Goal: Book appointment/travel/reservation

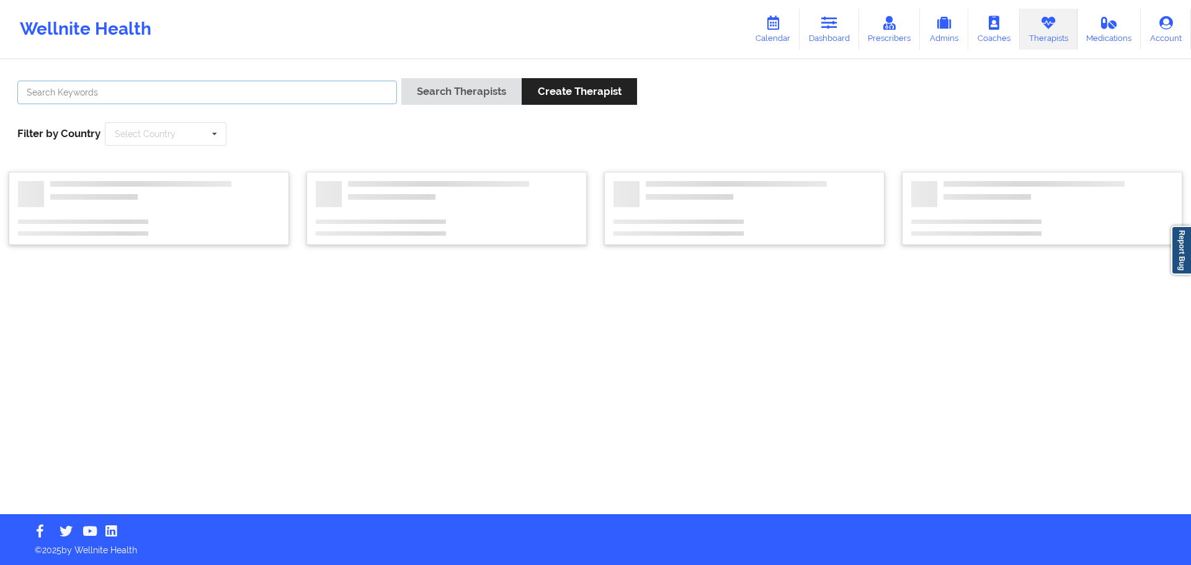
click at [220, 97] on input "text" at bounding box center [206, 93] width 379 height 24
paste input "JERI DEVALE"
type input "JERI DEVALE"
click at [441, 91] on button "Search Therapists" at bounding box center [461, 91] width 120 height 27
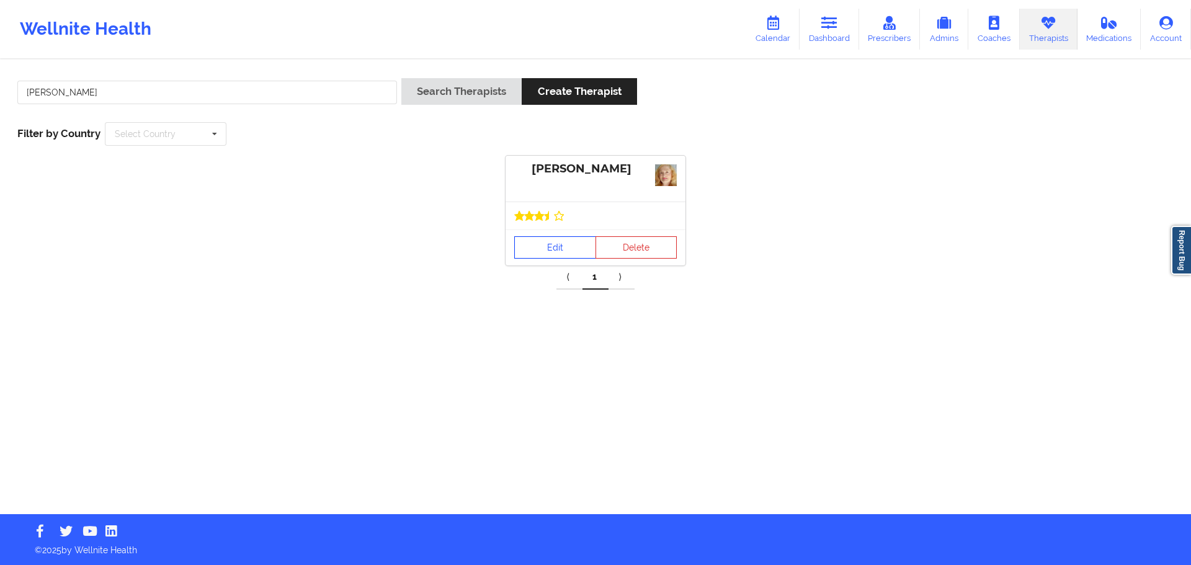
click at [566, 236] on link "Edit" at bounding box center [555, 247] width 82 height 22
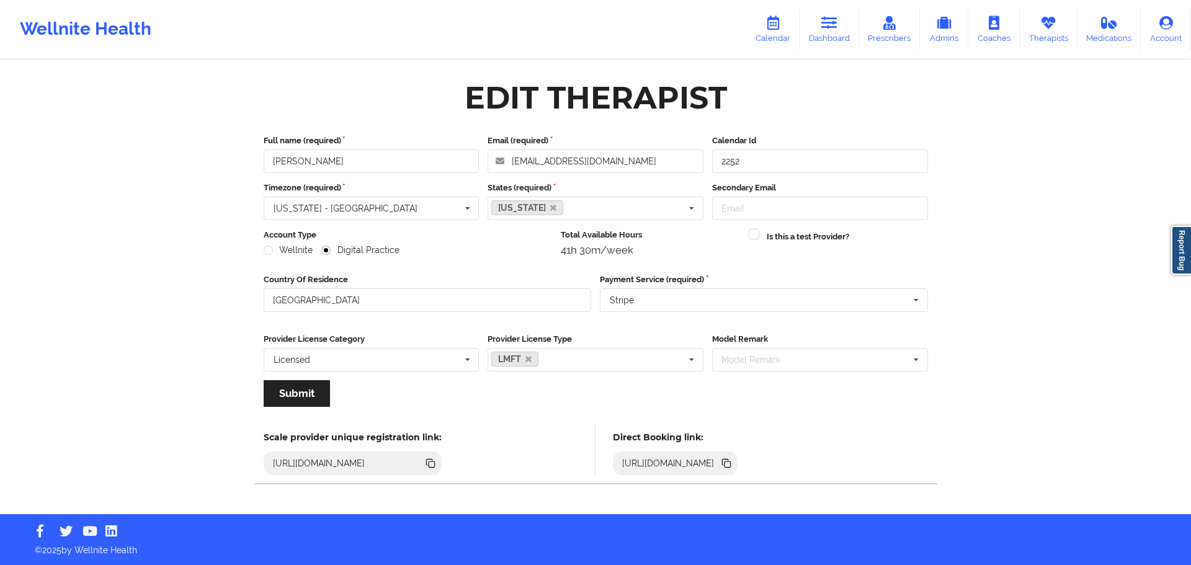
click at [733, 461] on icon at bounding box center [726, 463] width 14 height 14
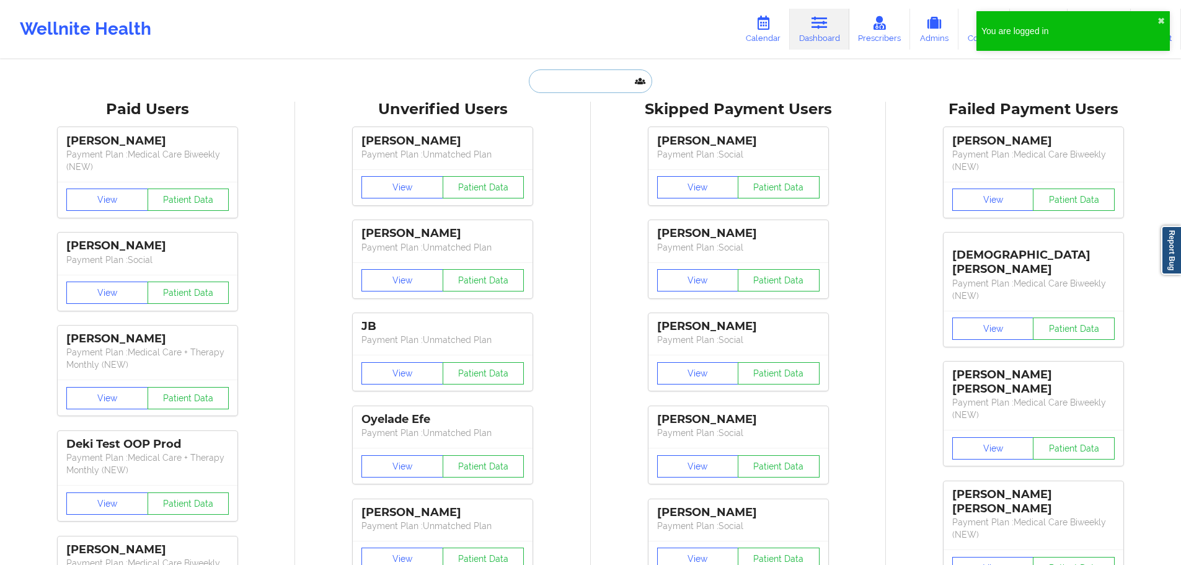
click at [581, 91] on input "text" at bounding box center [590, 81] width 123 height 24
paste input "[EMAIL_ADDRESS][DOMAIN_NAME]"
type input "[EMAIL_ADDRESS][DOMAIN_NAME]"
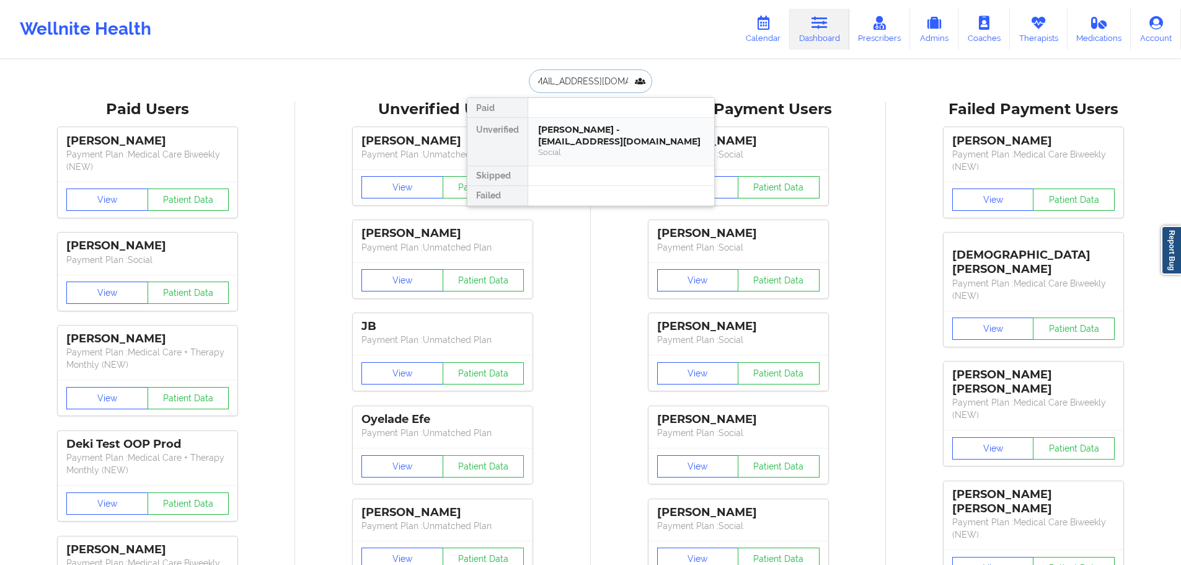
click at [577, 135] on div "[PERSON_NAME] - [EMAIL_ADDRESS][DOMAIN_NAME]" at bounding box center [621, 135] width 166 height 23
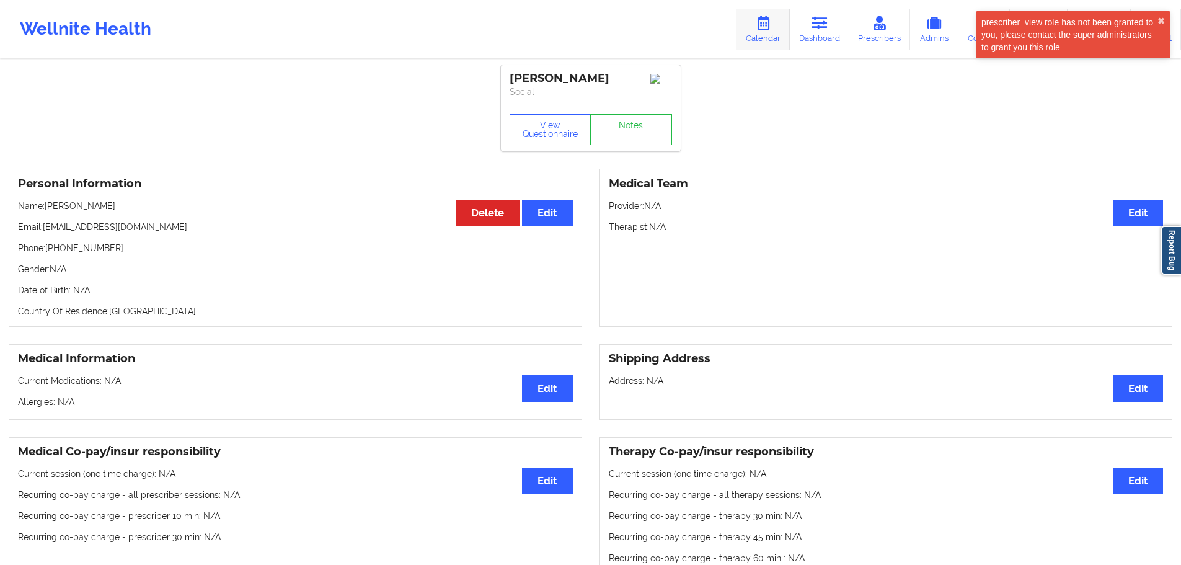
click at [767, 27] on icon at bounding box center [763, 23] width 16 height 14
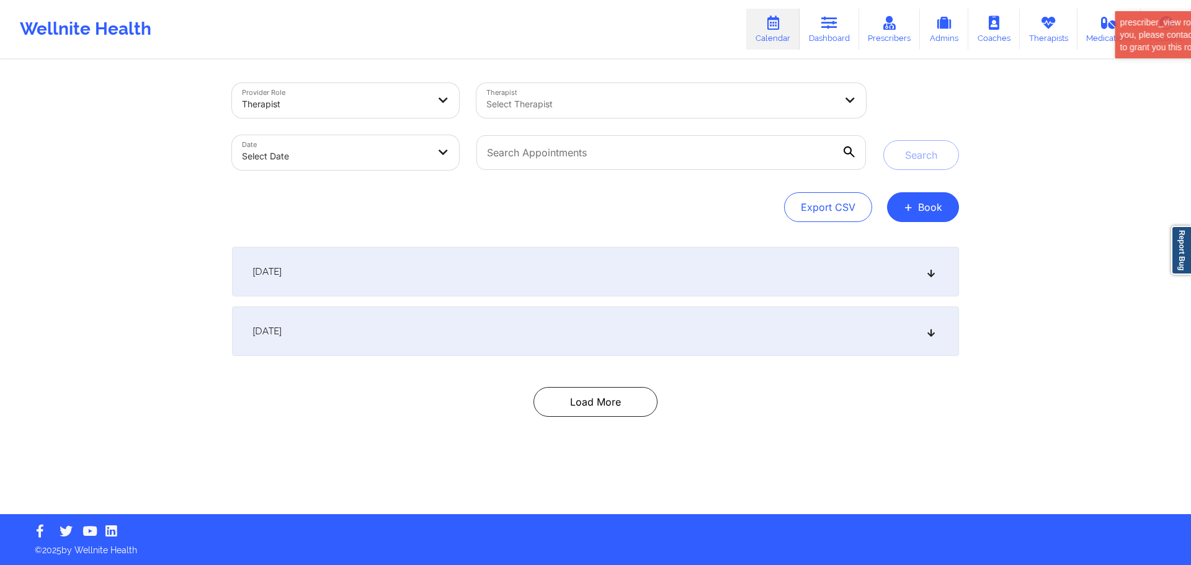
click at [300, 102] on div at bounding box center [335, 104] width 186 height 15
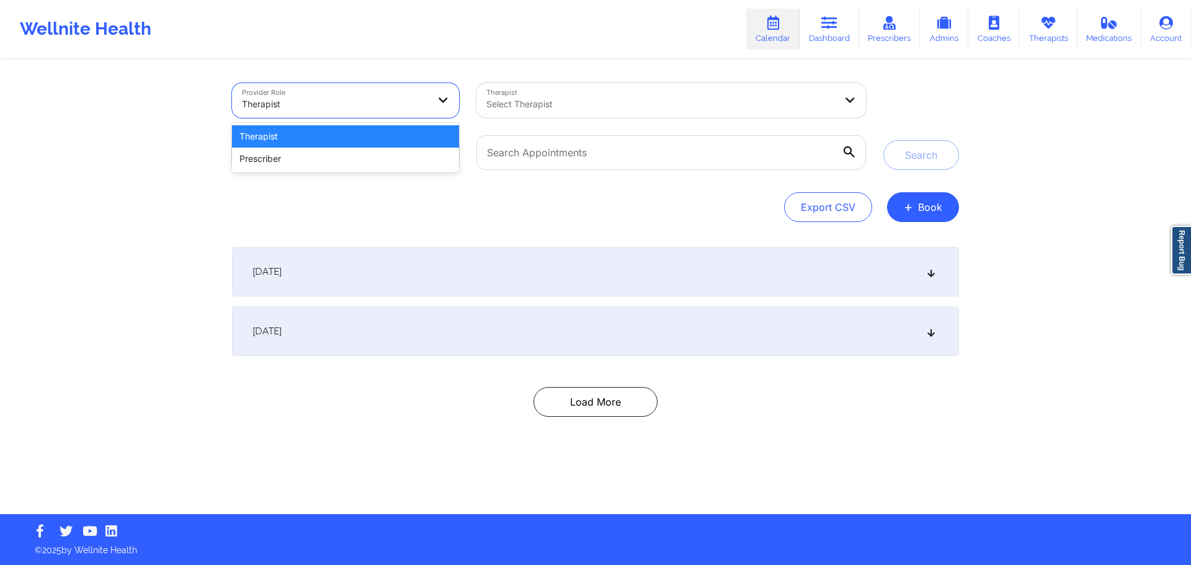
click at [301, 102] on div at bounding box center [335, 104] width 186 height 15
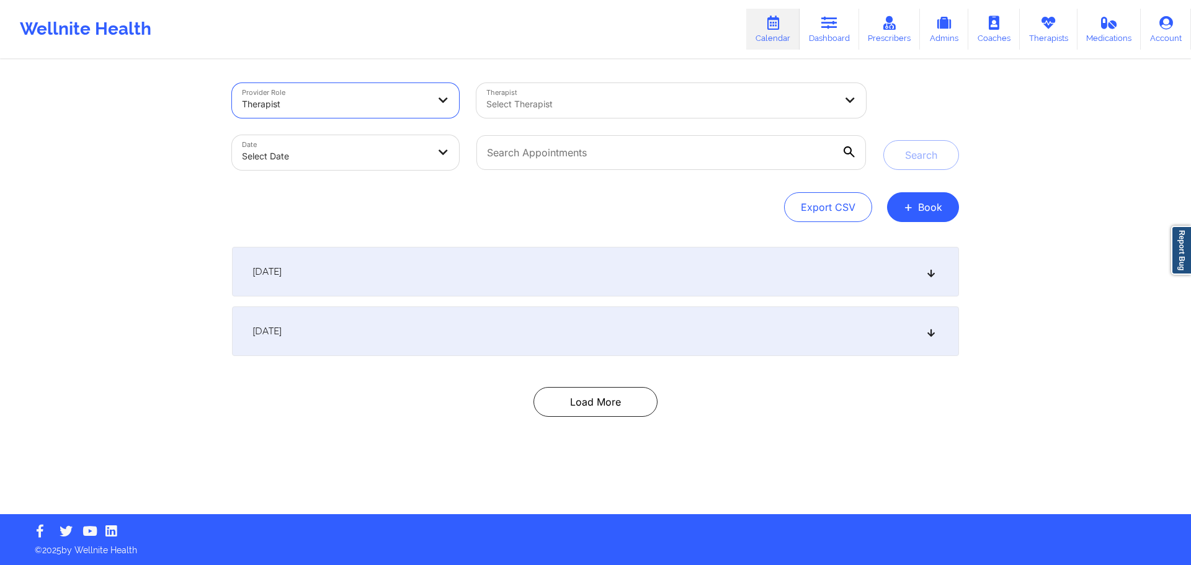
click at [344, 139] on body "Wellnite Health Calendar Dashboard Prescribers Admins Coaches Therapists Medica…" at bounding box center [595, 282] width 1191 height 565
select select "2025-8"
select select "2025-9"
click at [646, 104] on div at bounding box center [660, 104] width 349 height 15
click at [974, 100] on div "Provider Role Therapist Therapist Select Therapist Date Select Date Search Expo…" at bounding box center [595, 257] width 1191 height 514
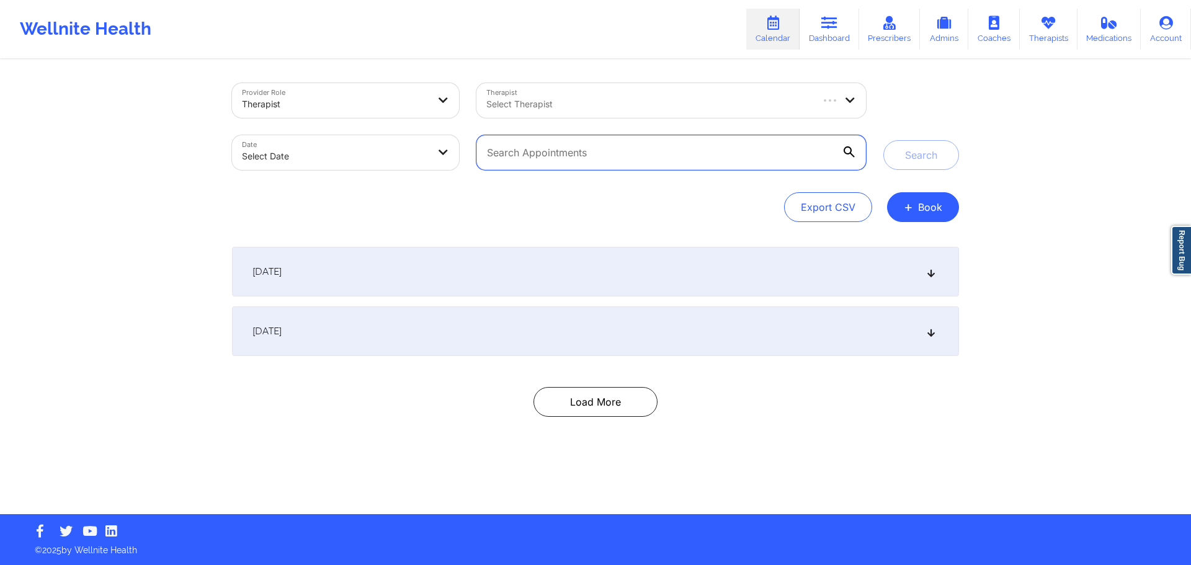
click at [701, 153] on input "text" at bounding box center [670, 152] width 389 height 35
click at [907, 209] on span "+" at bounding box center [907, 206] width 9 height 7
click at [902, 239] on button "Therapy Session" at bounding box center [901, 246] width 95 height 20
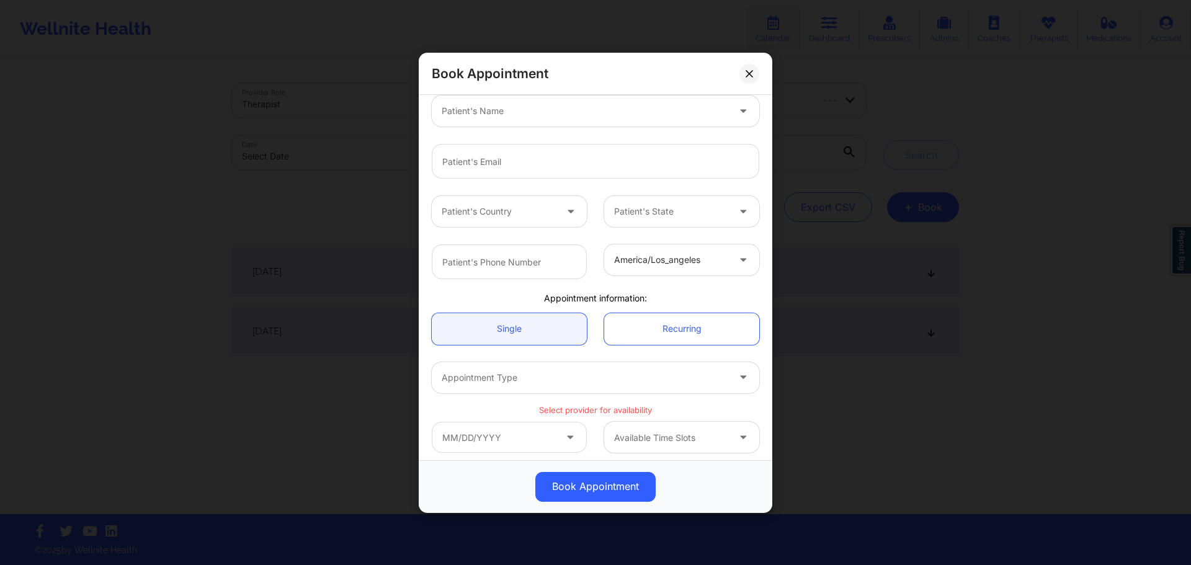
scroll to position [192, 0]
click at [747, 78] on button at bounding box center [749, 73] width 20 height 20
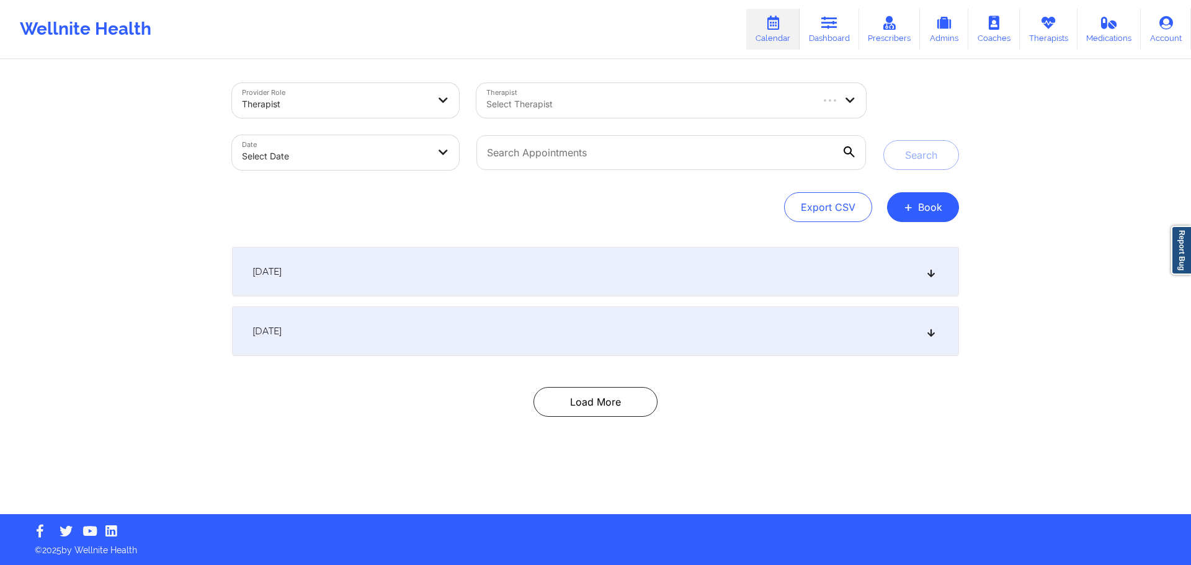
click at [728, 268] on div "[DATE]" at bounding box center [595, 272] width 727 height 50
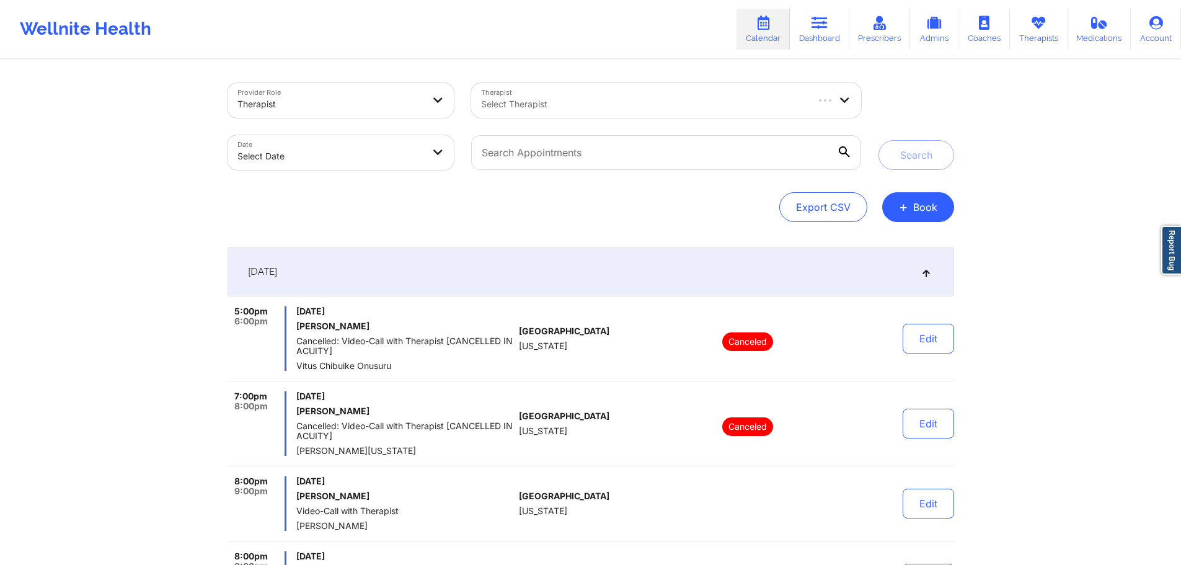
click at [729, 254] on div "[DATE]" at bounding box center [591, 272] width 727 height 50
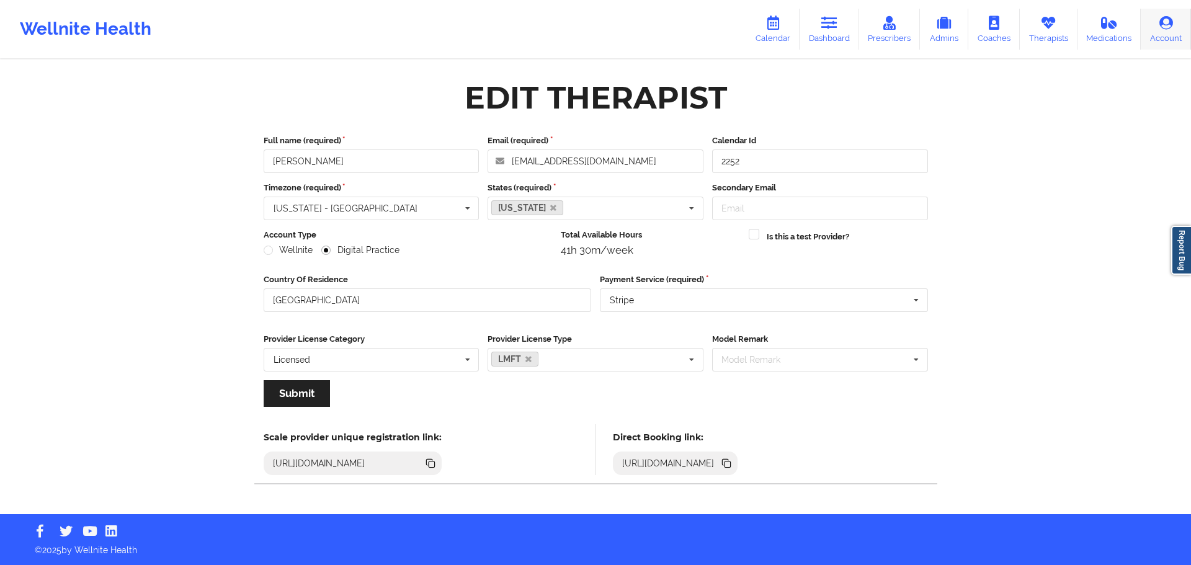
click at [1163, 33] on link "Account" at bounding box center [1165, 29] width 50 height 41
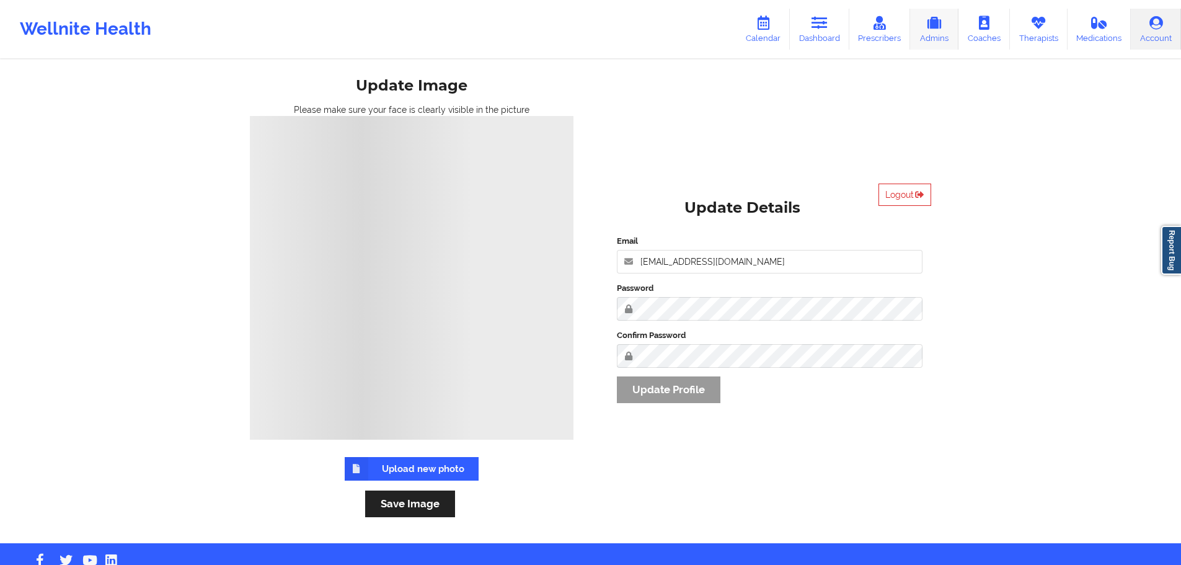
click at [928, 17] on icon at bounding box center [934, 23] width 16 height 14
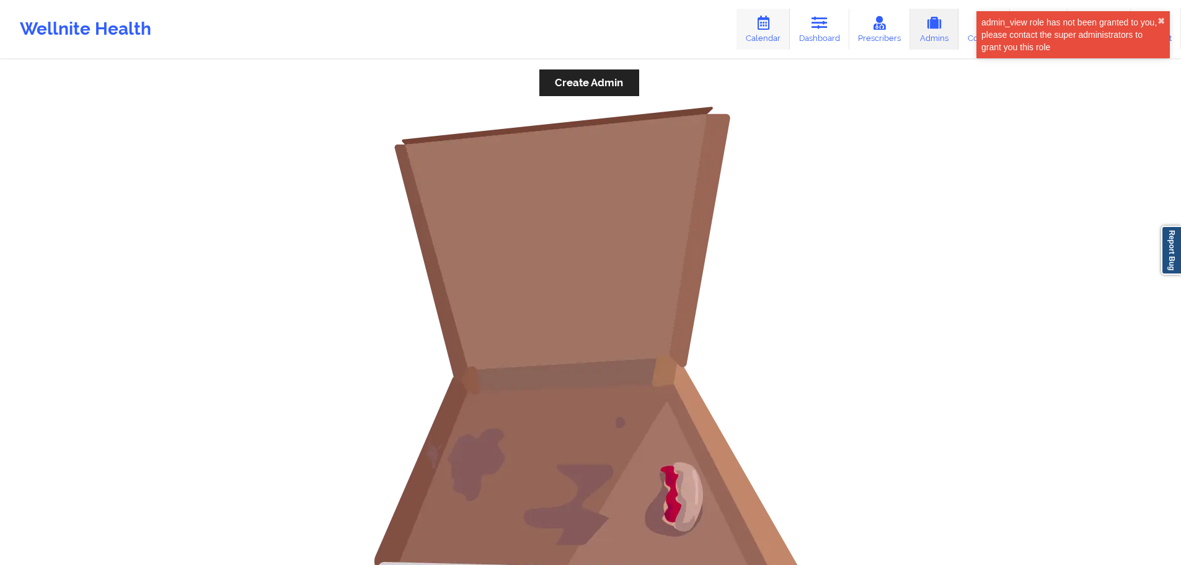
click at [756, 19] on link "Calendar" at bounding box center [763, 29] width 53 height 41
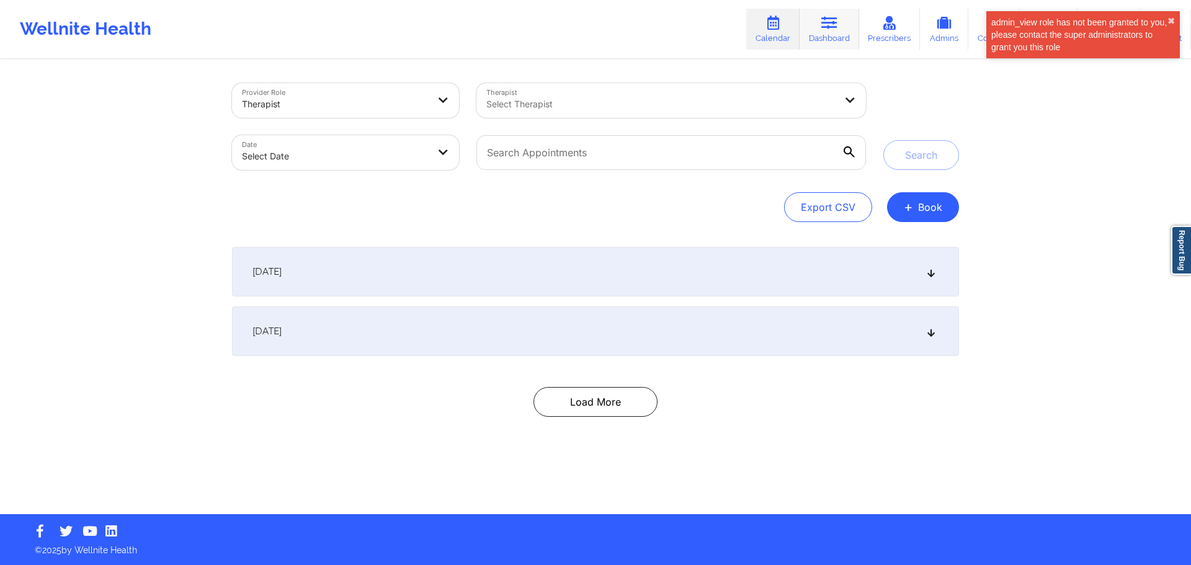
click at [827, 12] on link "Dashboard" at bounding box center [829, 29] width 60 height 41
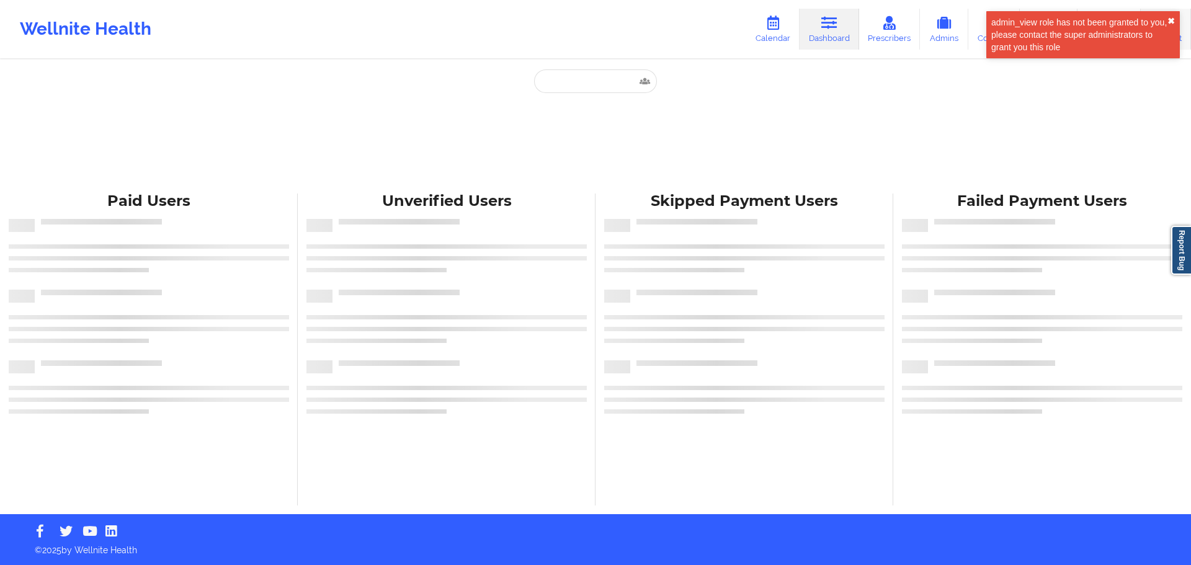
click at [1169, 17] on button "✖︎" at bounding box center [1170, 21] width 7 height 10
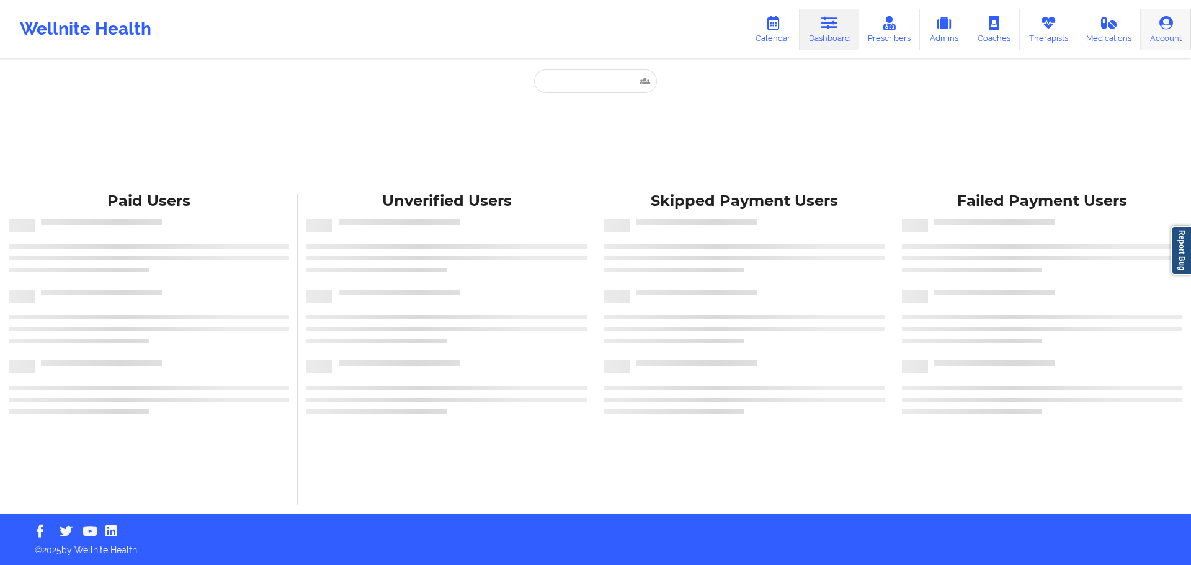
click at [1165, 30] on icon at bounding box center [1166, 23] width 16 height 14
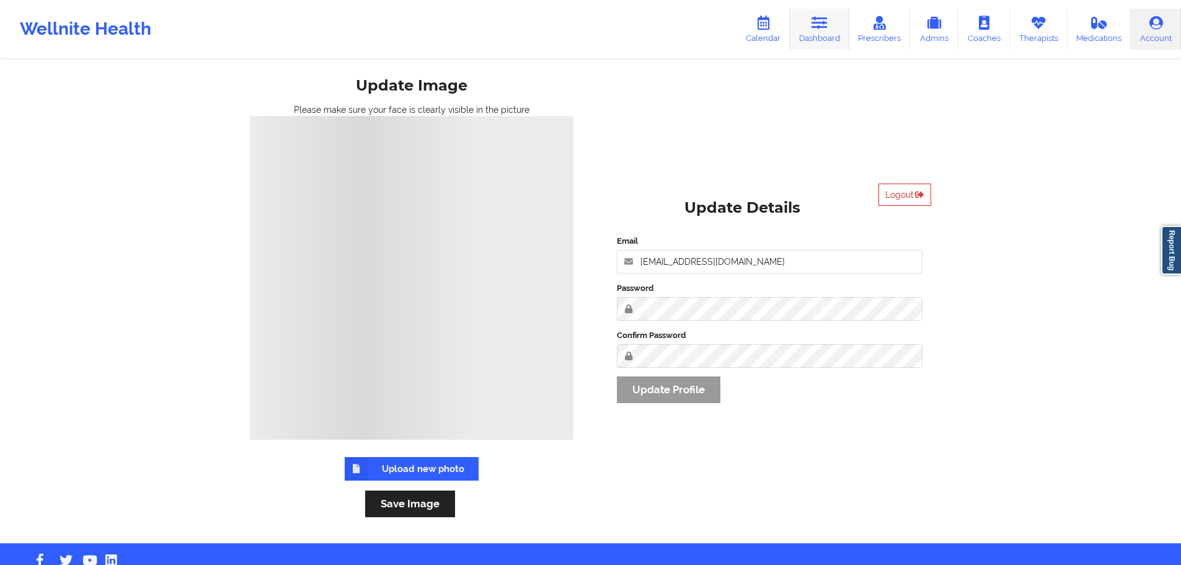
click at [832, 26] on link "Dashboard" at bounding box center [820, 29] width 60 height 41
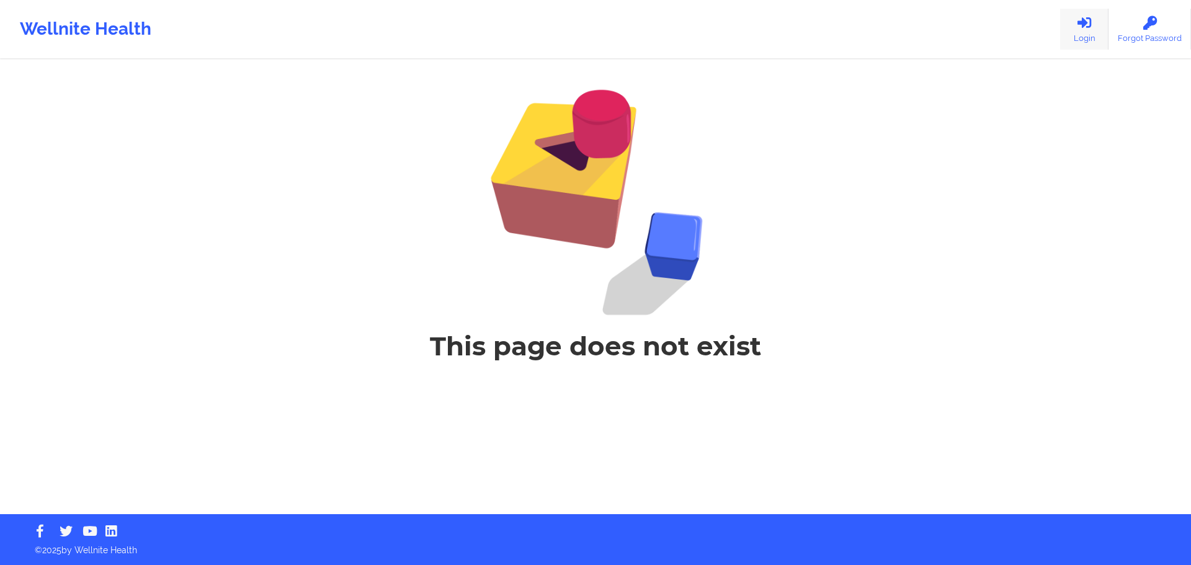
click at [1093, 36] on link "Login" at bounding box center [1084, 29] width 48 height 41
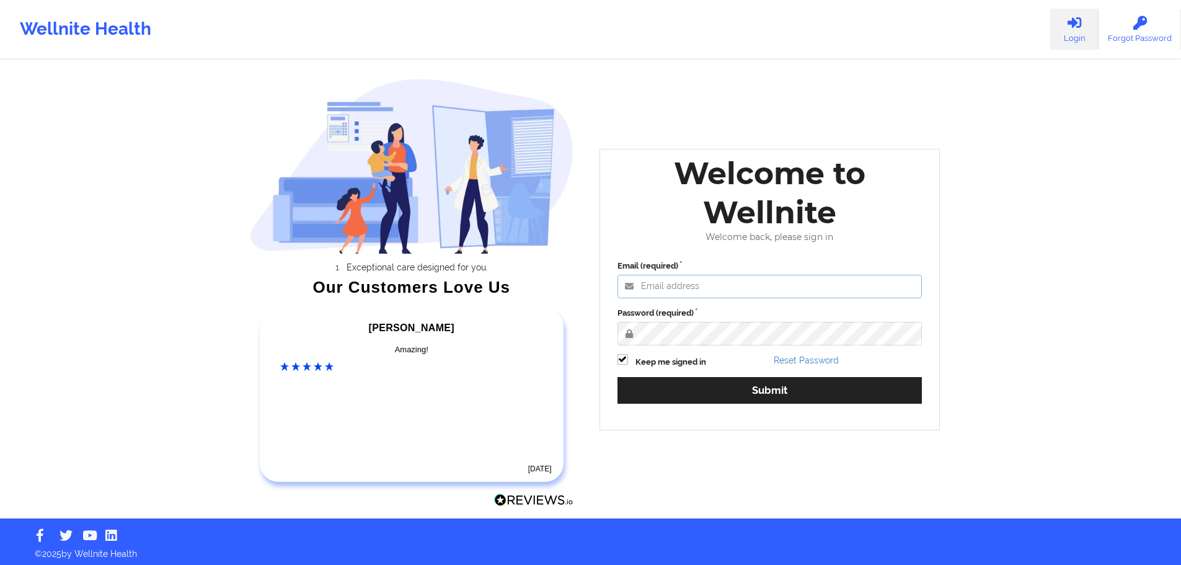
click at [673, 288] on input "Email (required)" at bounding box center [770, 287] width 305 height 24
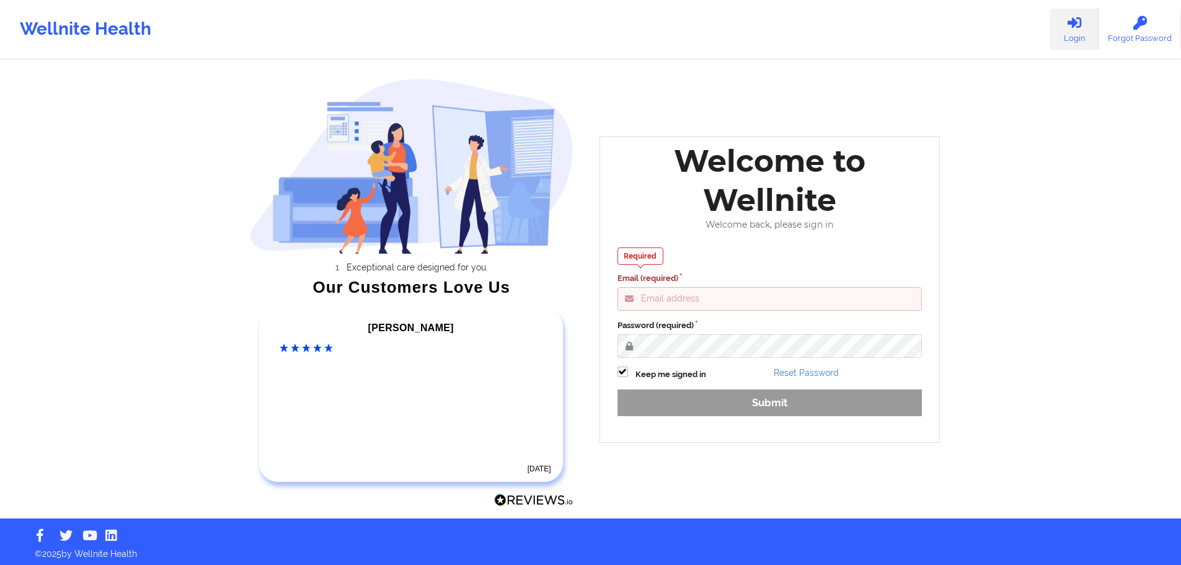
paste input "anabelle [EMAIL_ADDRESS][DOMAIN_NAME]"
click at [678, 301] on input "anabelle [EMAIL_ADDRESS][DOMAIN_NAME]" at bounding box center [770, 299] width 305 height 24
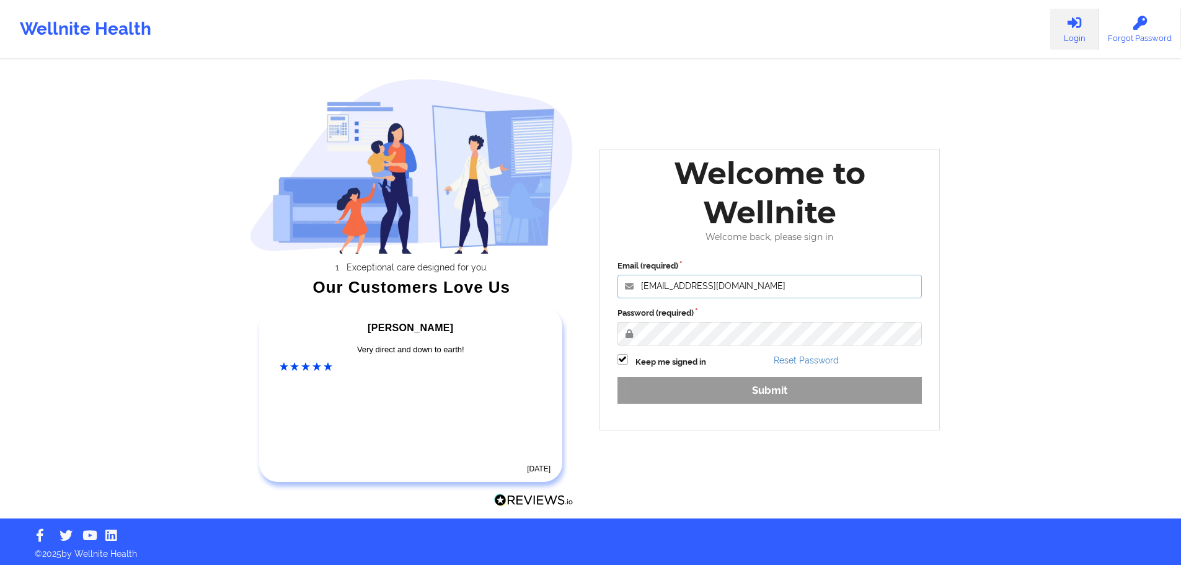
type input "[EMAIL_ADDRESS][DOMAIN_NAME]"
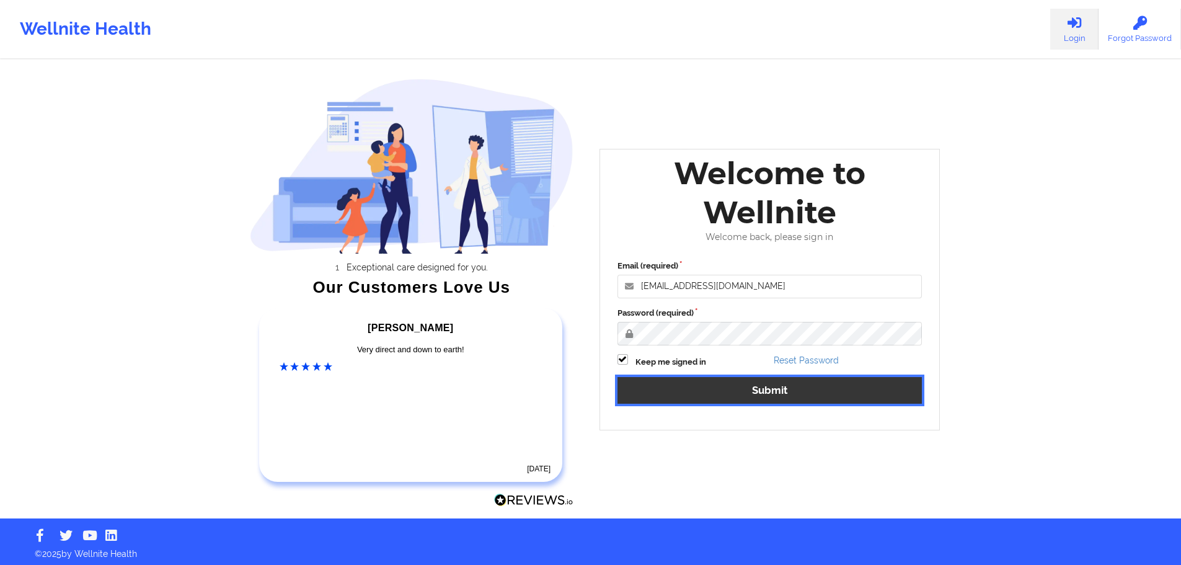
click at [642, 392] on button "Submit" at bounding box center [770, 390] width 305 height 27
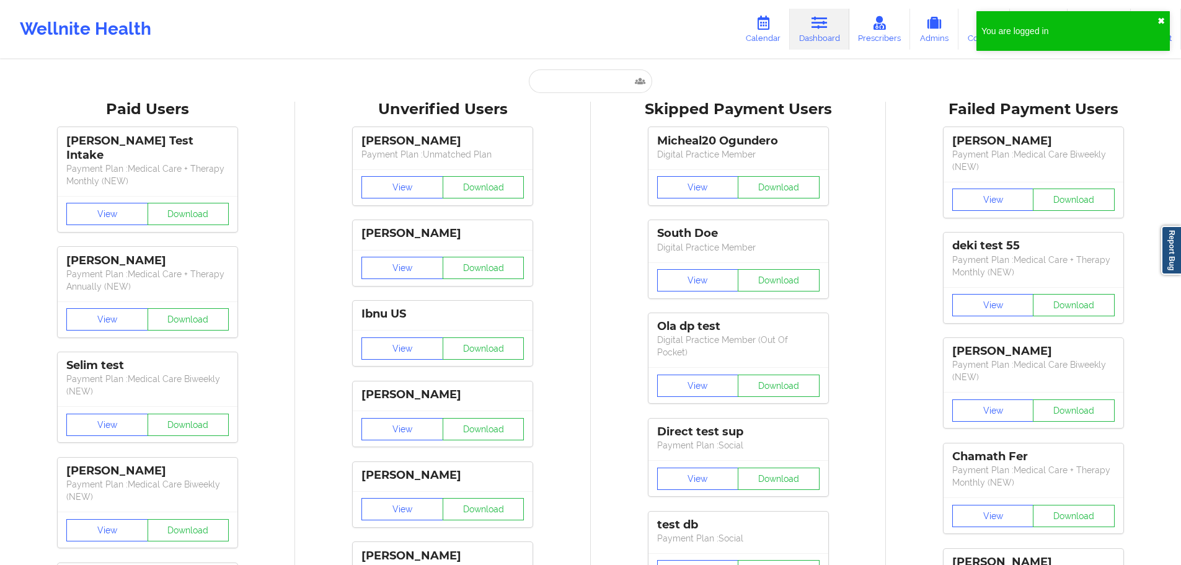
click at [1158, 18] on button "✖︎" at bounding box center [1161, 21] width 7 height 10
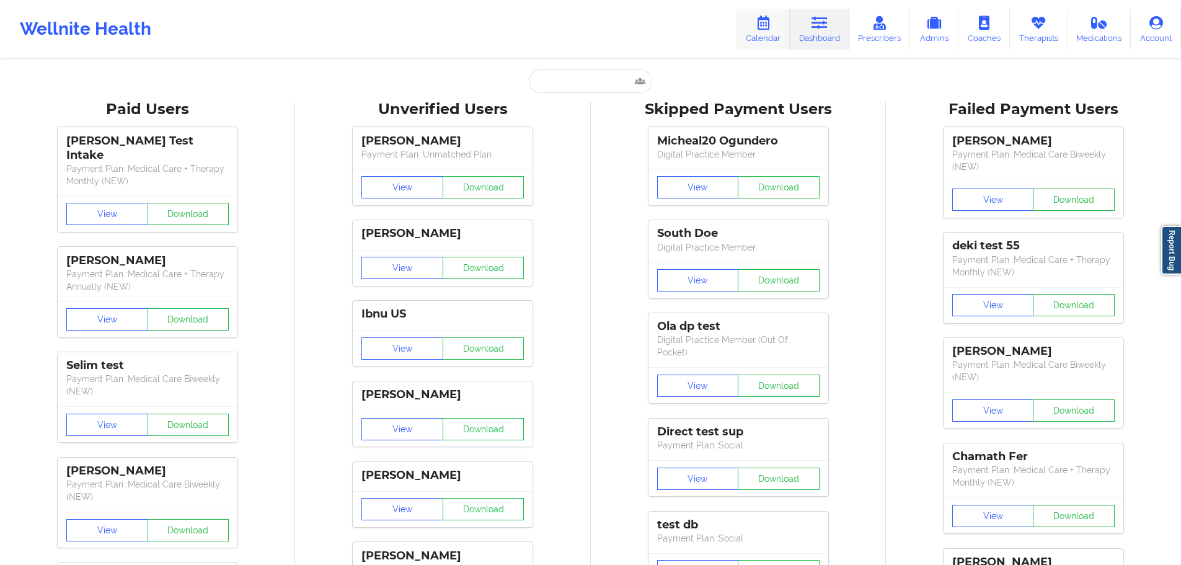
click at [761, 29] on icon at bounding box center [763, 23] width 16 height 14
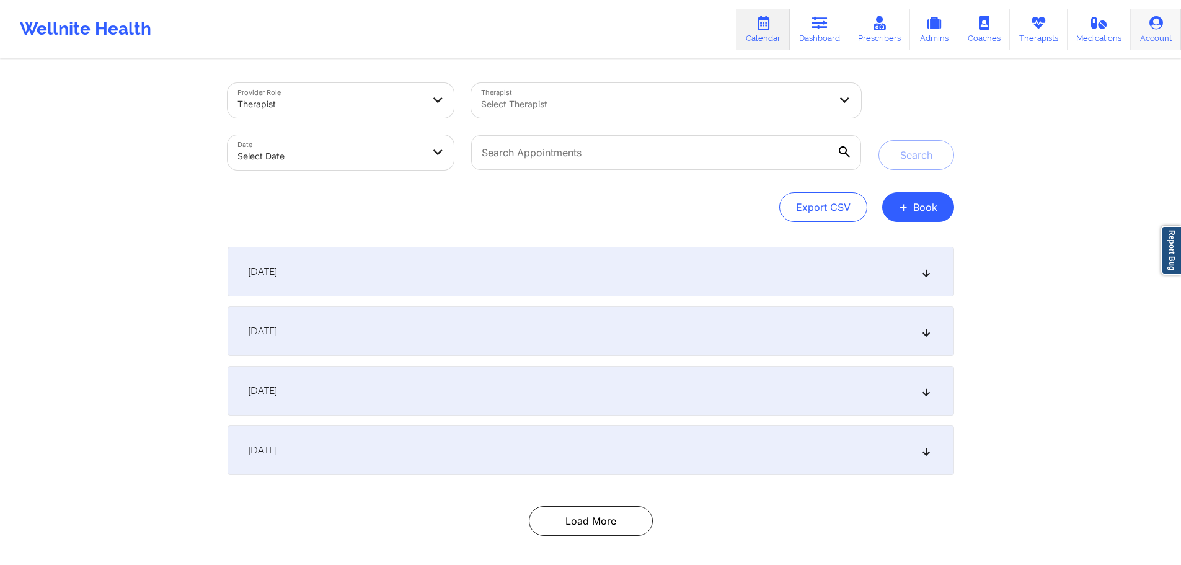
click at [1153, 35] on link "Account" at bounding box center [1156, 29] width 50 height 41
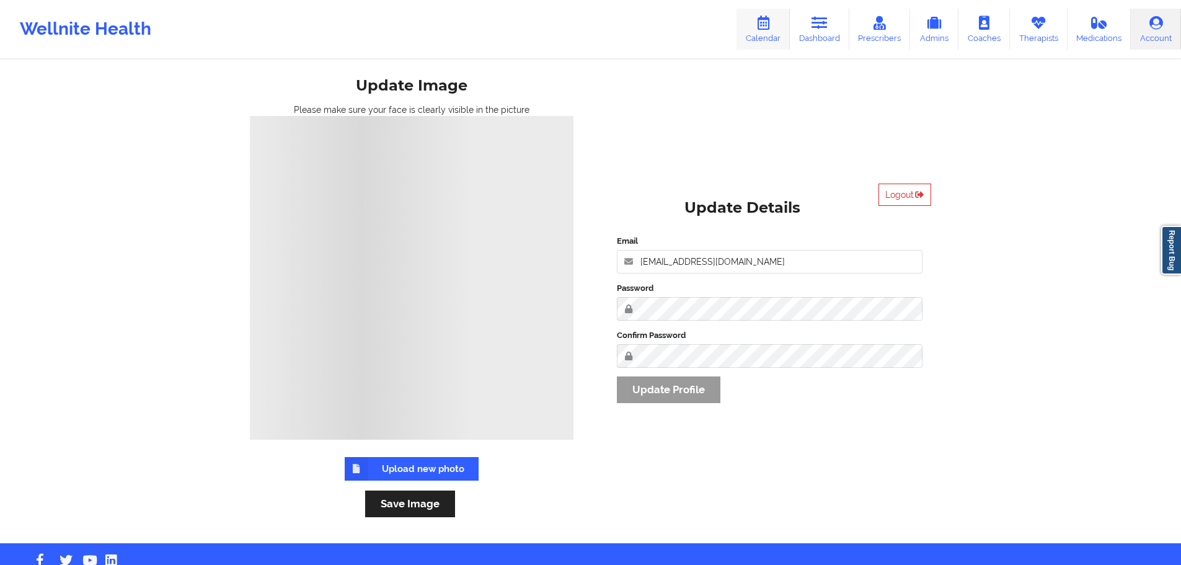
click at [771, 22] on icon at bounding box center [763, 23] width 16 height 14
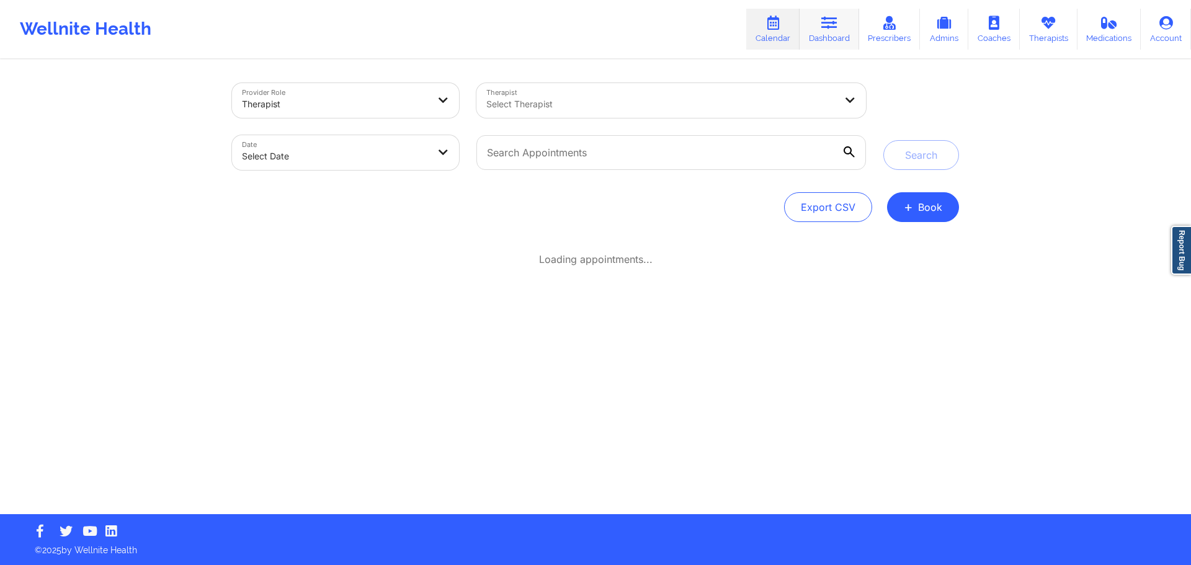
click at [836, 24] on icon at bounding box center [829, 23] width 16 height 14
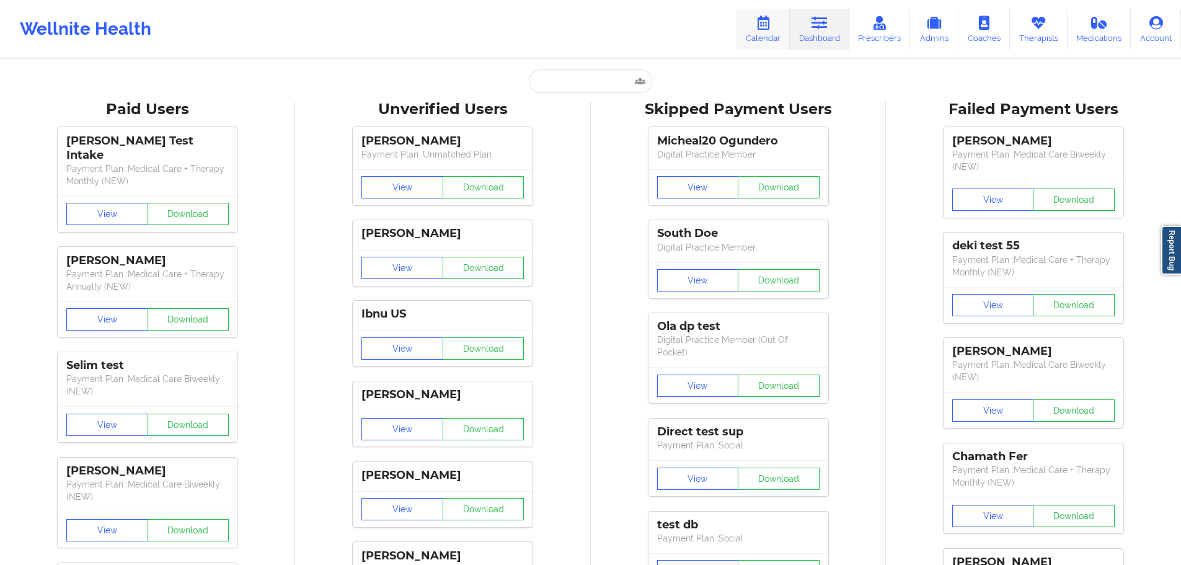
click at [757, 26] on link "Calendar" at bounding box center [763, 29] width 53 height 41
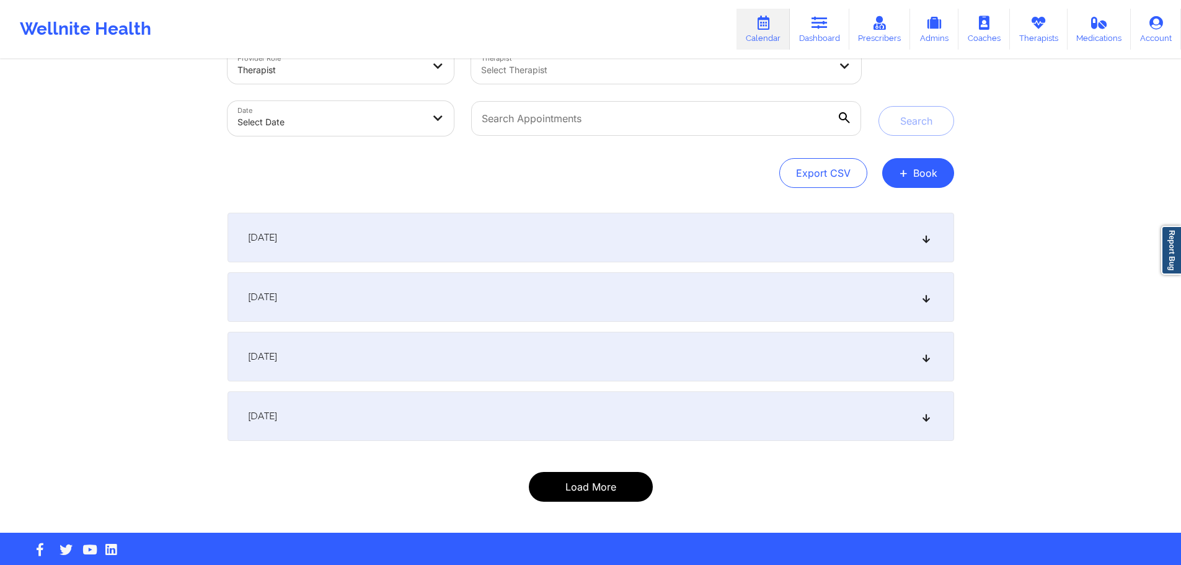
scroll to position [53, 0]
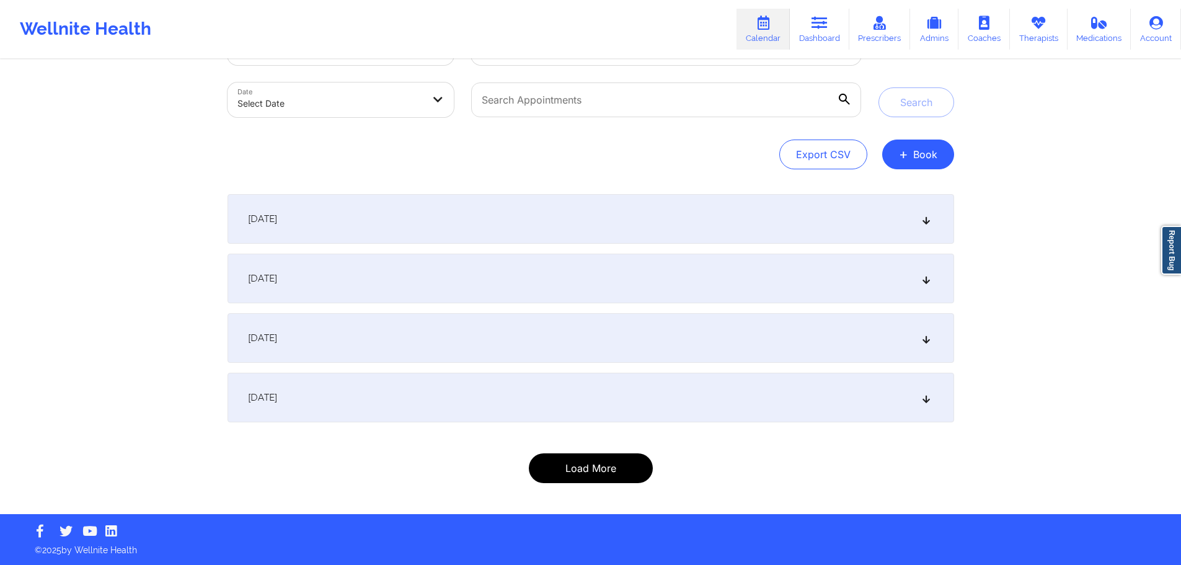
click at [608, 472] on button "Load More" at bounding box center [591, 468] width 124 height 30
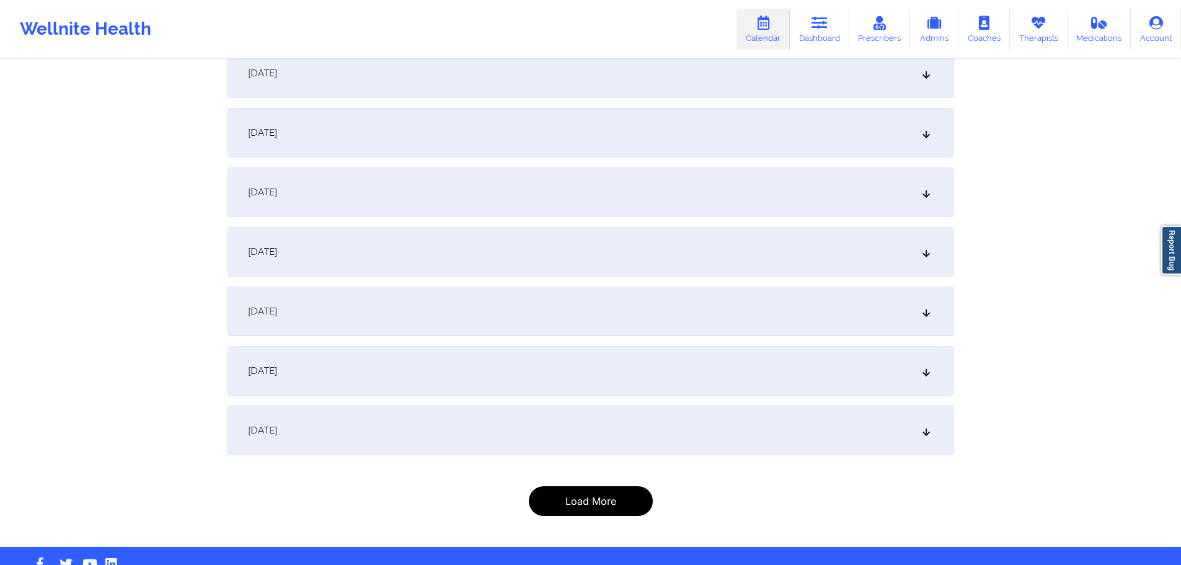
scroll to position [350, 0]
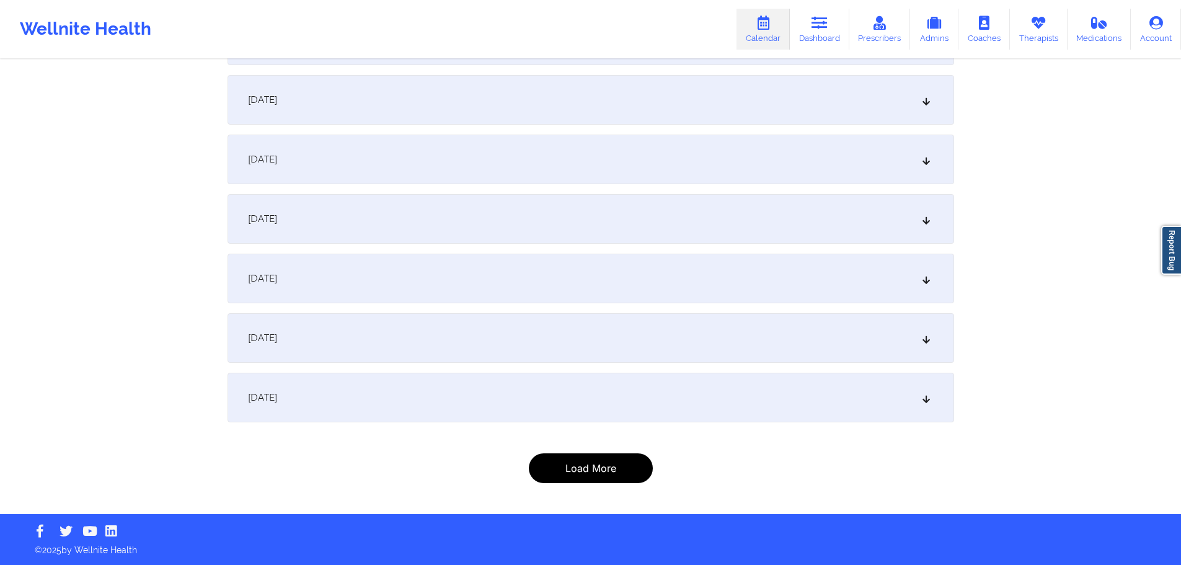
click at [613, 464] on button "Load More" at bounding box center [591, 468] width 124 height 30
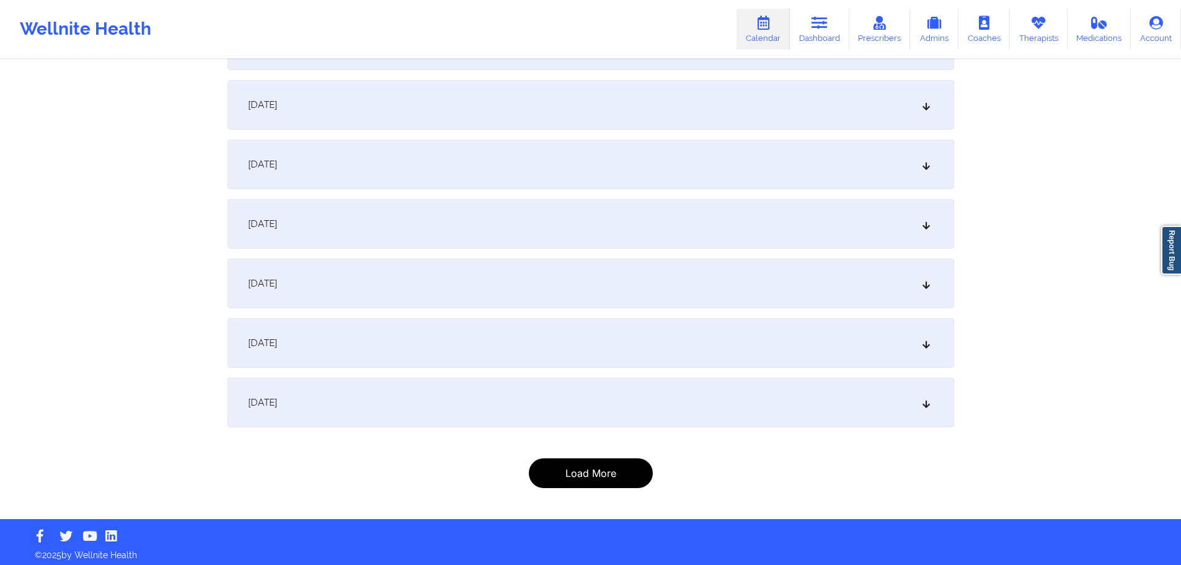
scroll to position [588, 0]
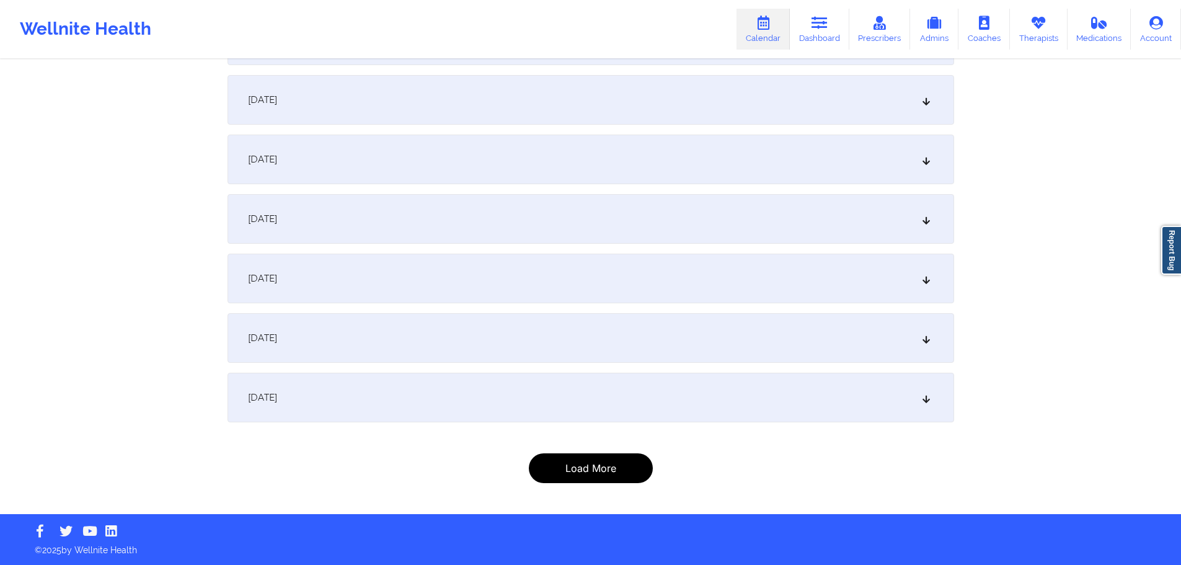
click at [611, 464] on button "Load More" at bounding box center [591, 468] width 124 height 30
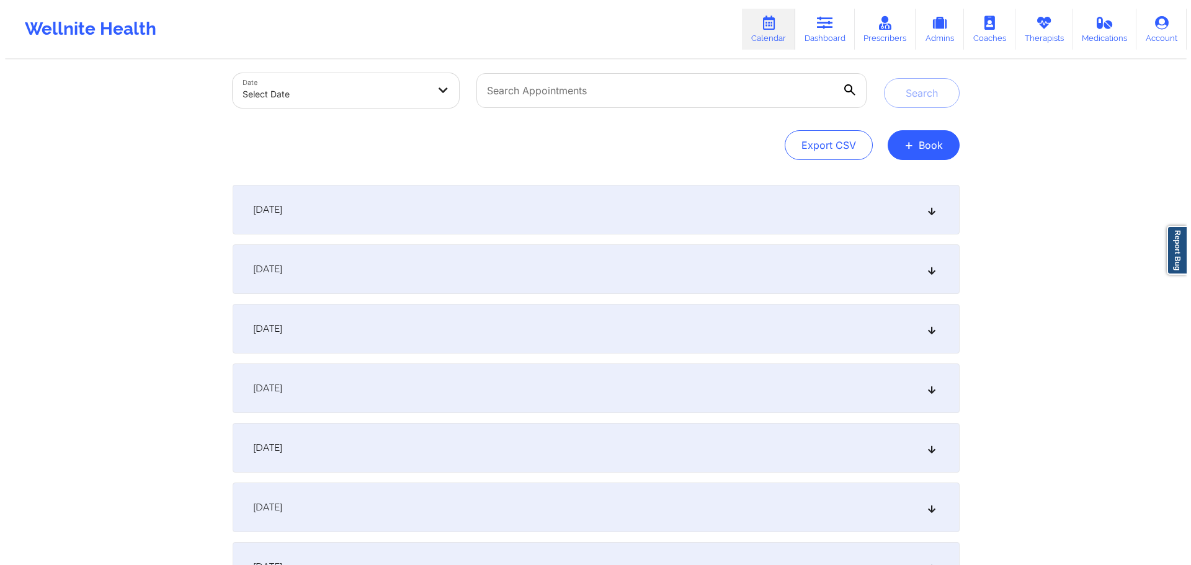
scroll to position [0, 0]
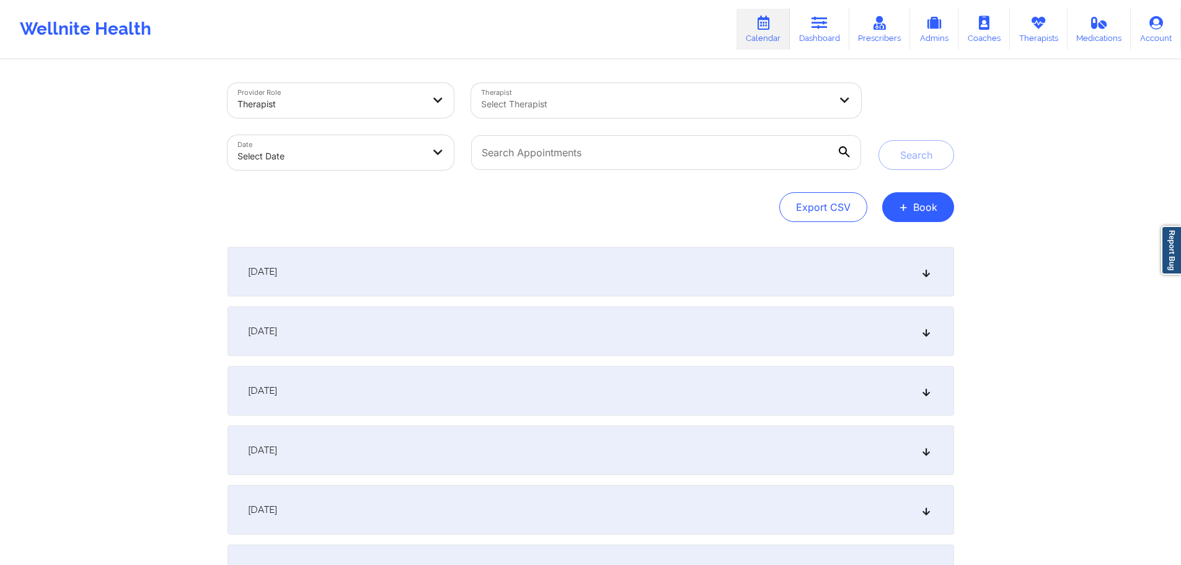
click at [357, 106] on div at bounding box center [330, 104] width 186 height 15
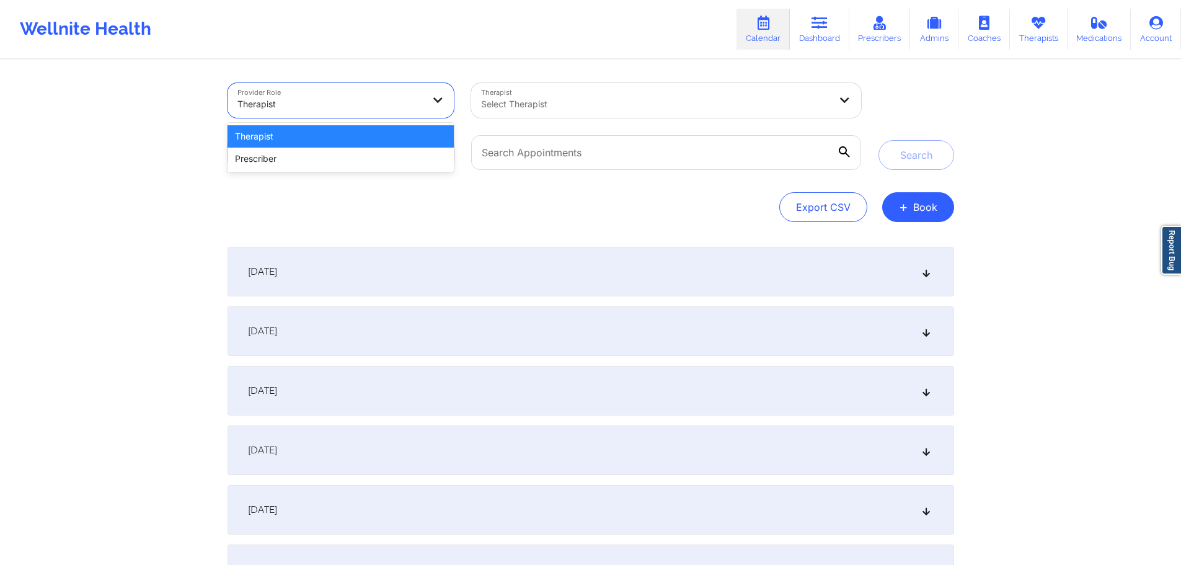
click at [357, 106] on div at bounding box center [330, 104] width 186 height 15
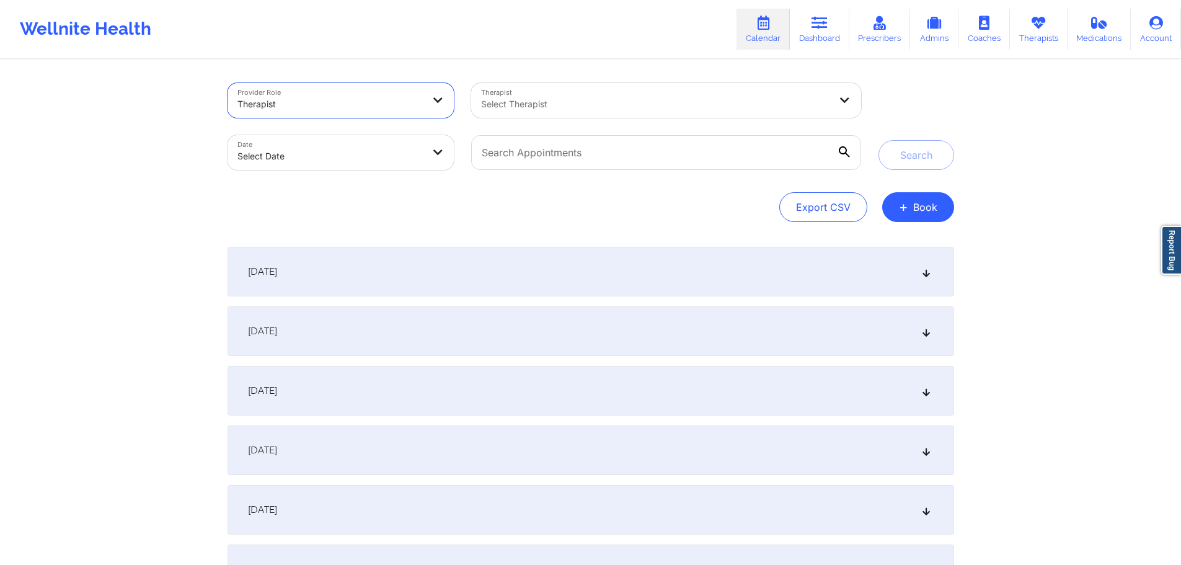
click at [347, 144] on body "Wellnite Health Calendar Dashboard Prescribers Admins Coaches Therapists Medica…" at bounding box center [590, 282] width 1181 height 565
select select "2025-8"
select select "2025-9"
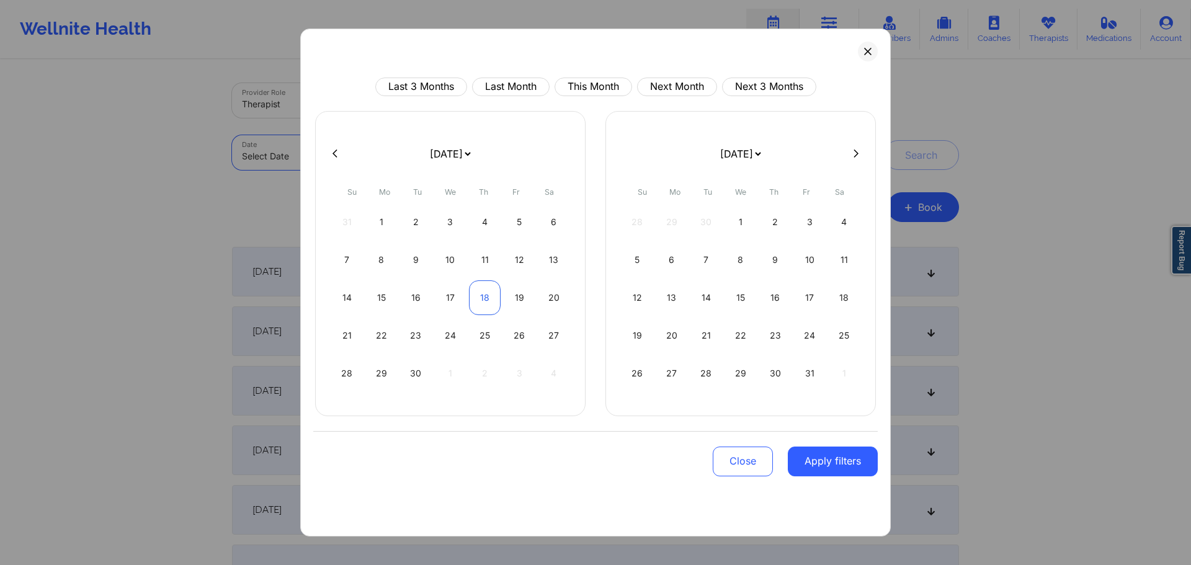
click at [470, 291] on div "18" at bounding box center [485, 297] width 32 height 35
select select "2025-8"
select select "2025-9"
select select "2025-8"
select select "2025-9"
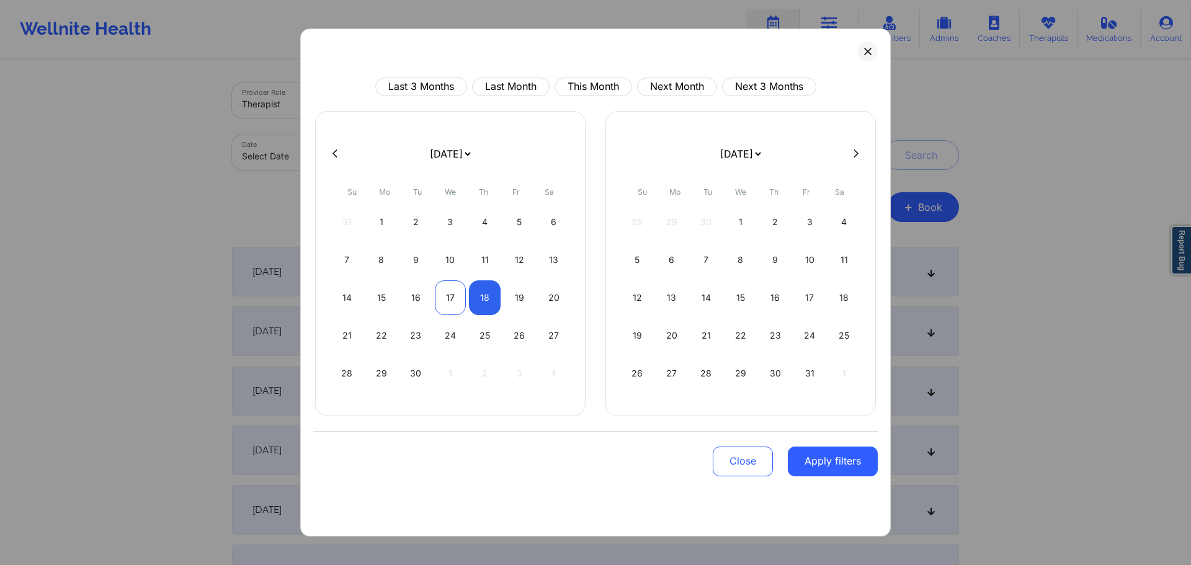
click at [439, 292] on div "17" at bounding box center [451, 297] width 32 height 35
select select "2025-8"
select select "2025-9"
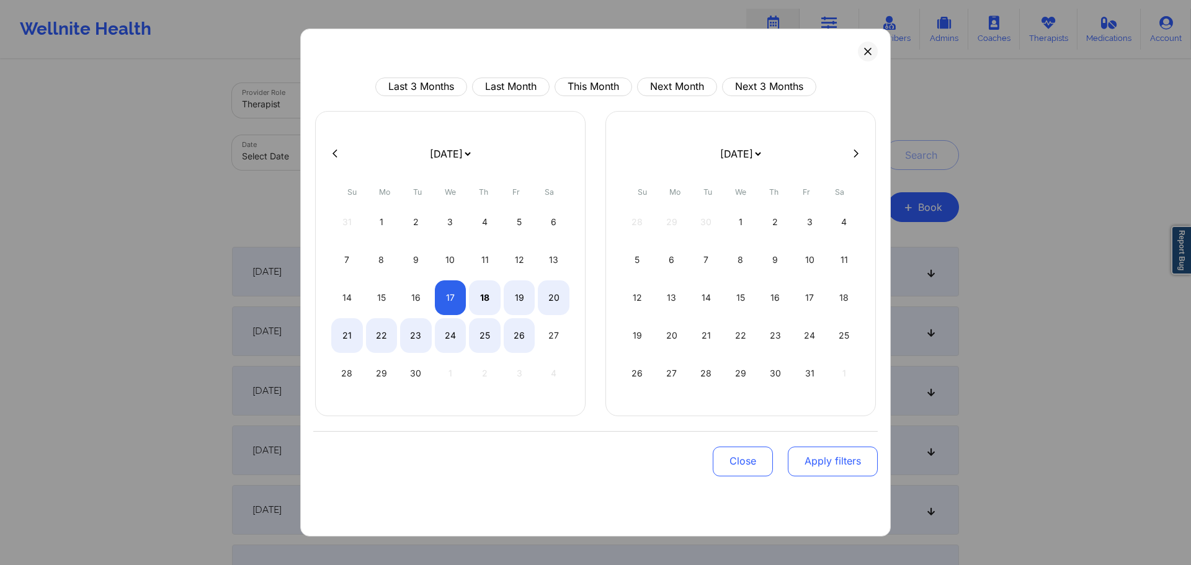
select select "2025-8"
select select "2025-9"
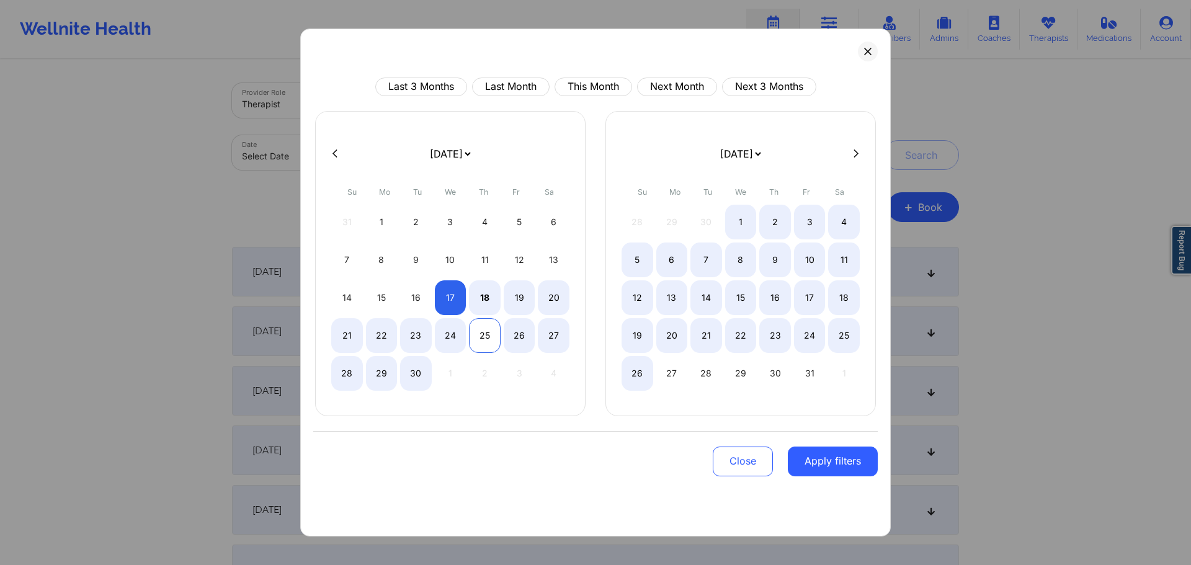
select select "2025-8"
select select "2025-9"
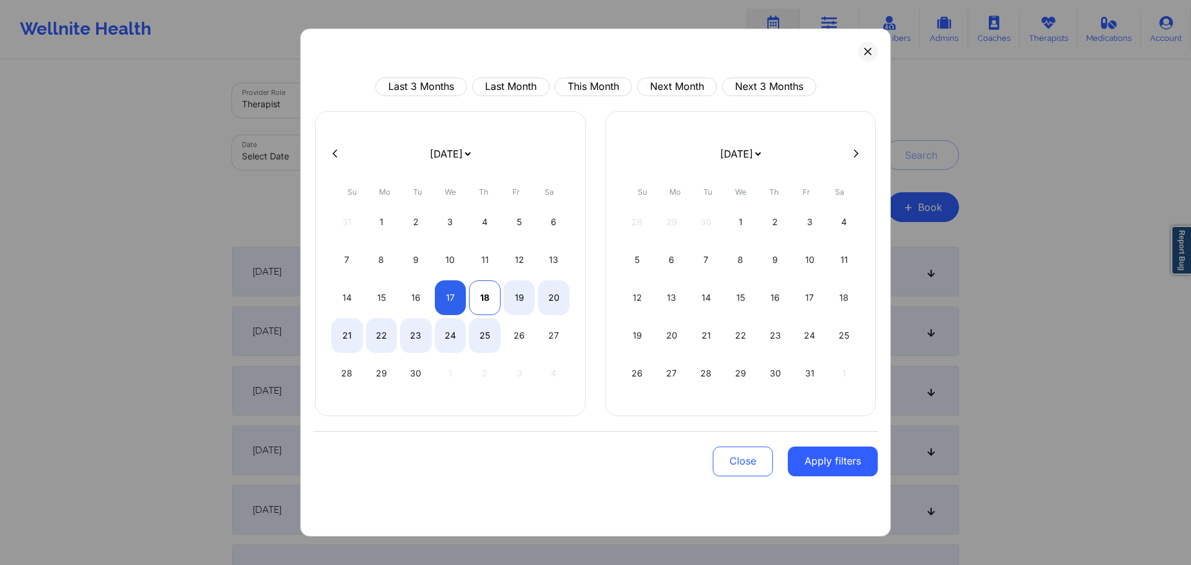
select select "2025-8"
select select "2025-9"
click at [488, 302] on div "18" at bounding box center [485, 297] width 32 height 35
select select "2025-8"
select select "2025-9"
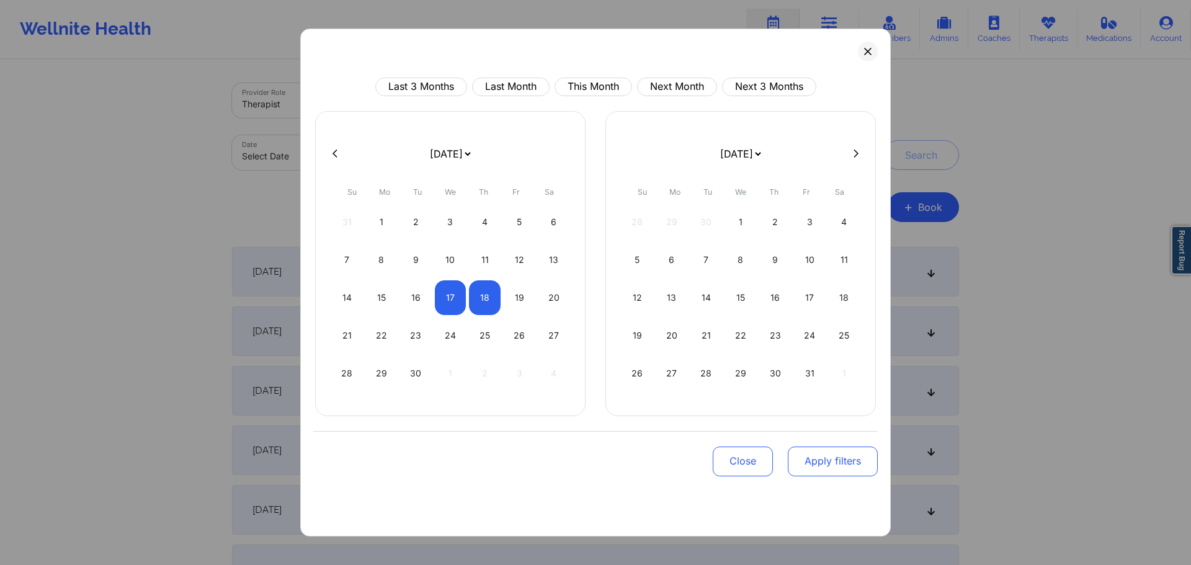
click at [827, 459] on button "Apply filters" at bounding box center [832, 461] width 90 height 30
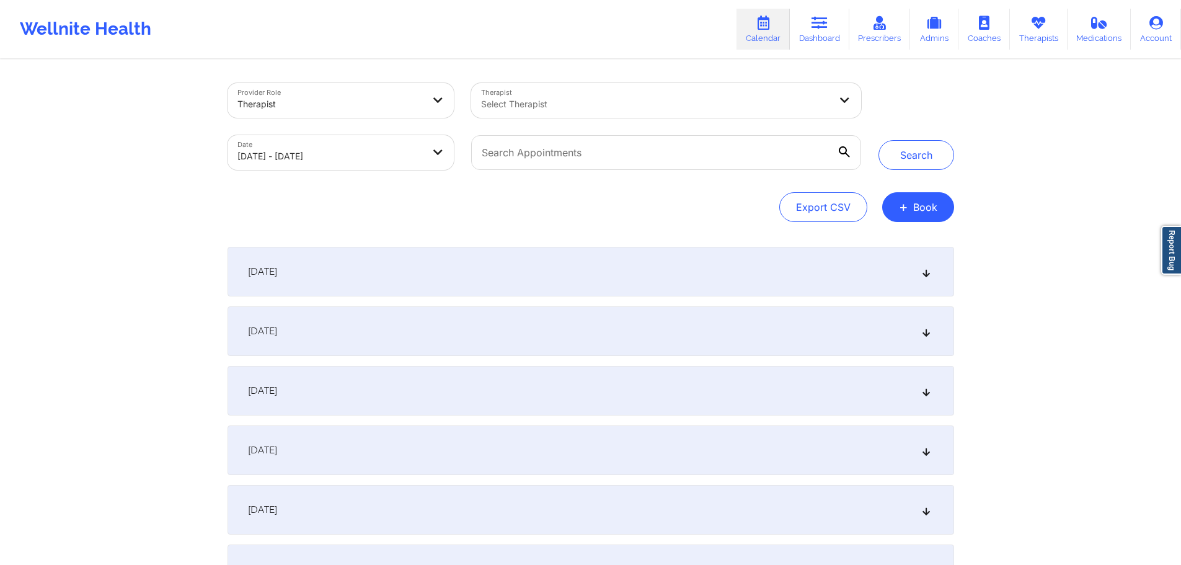
click at [672, 109] on div at bounding box center [655, 104] width 349 height 15
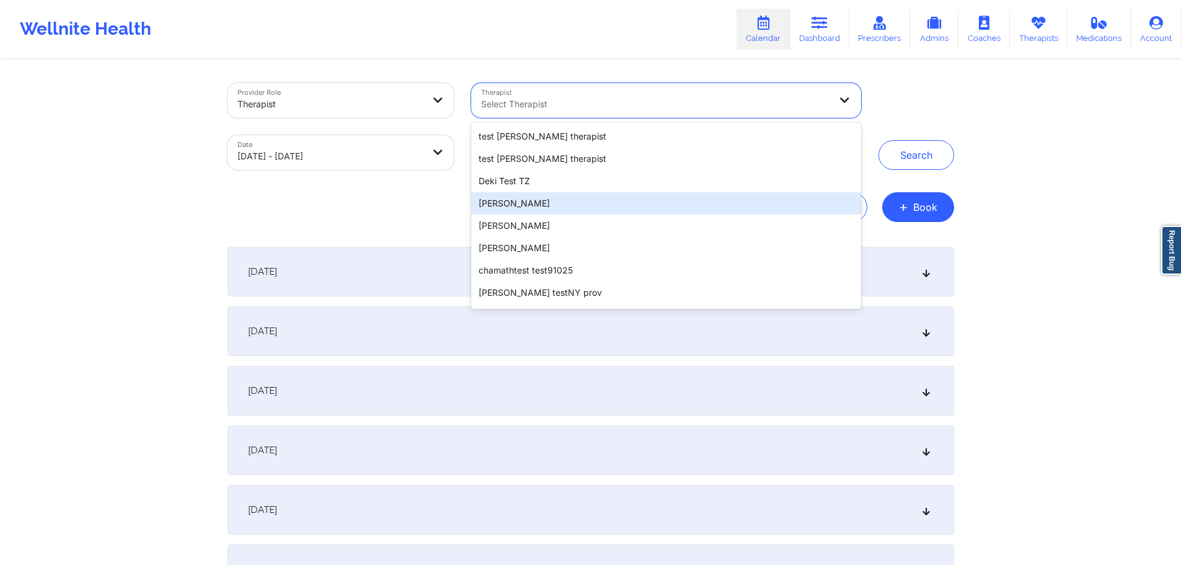
click at [672, 202] on div "David Tester" at bounding box center [665, 203] width 389 height 22
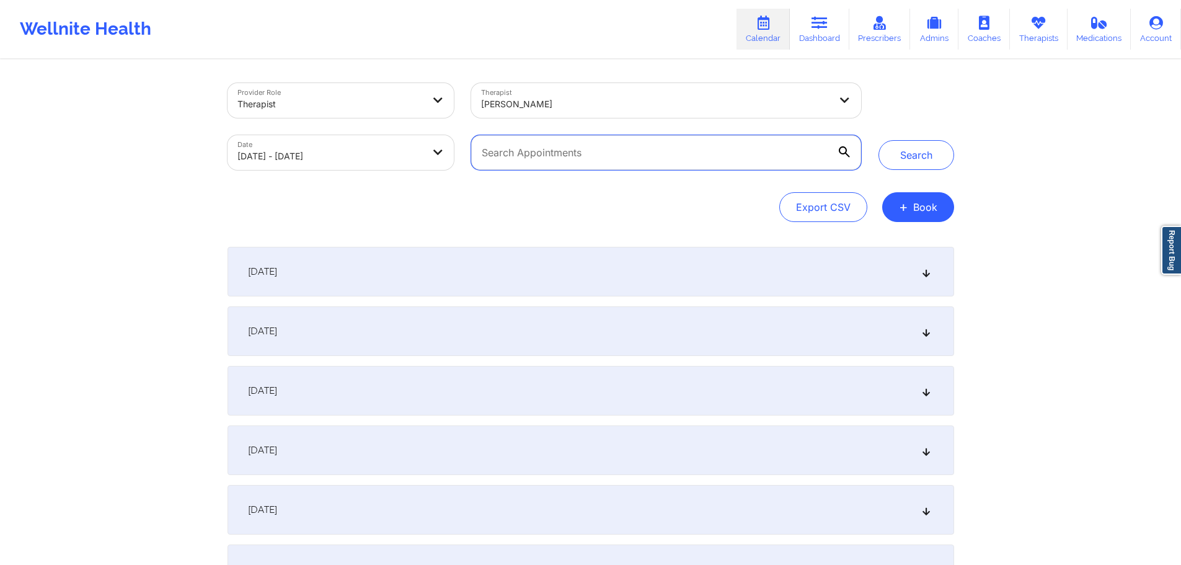
click at [693, 156] on input "text" at bounding box center [665, 152] width 389 height 35
click at [916, 154] on button "Search" at bounding box center [917, 155] width 76 height 30
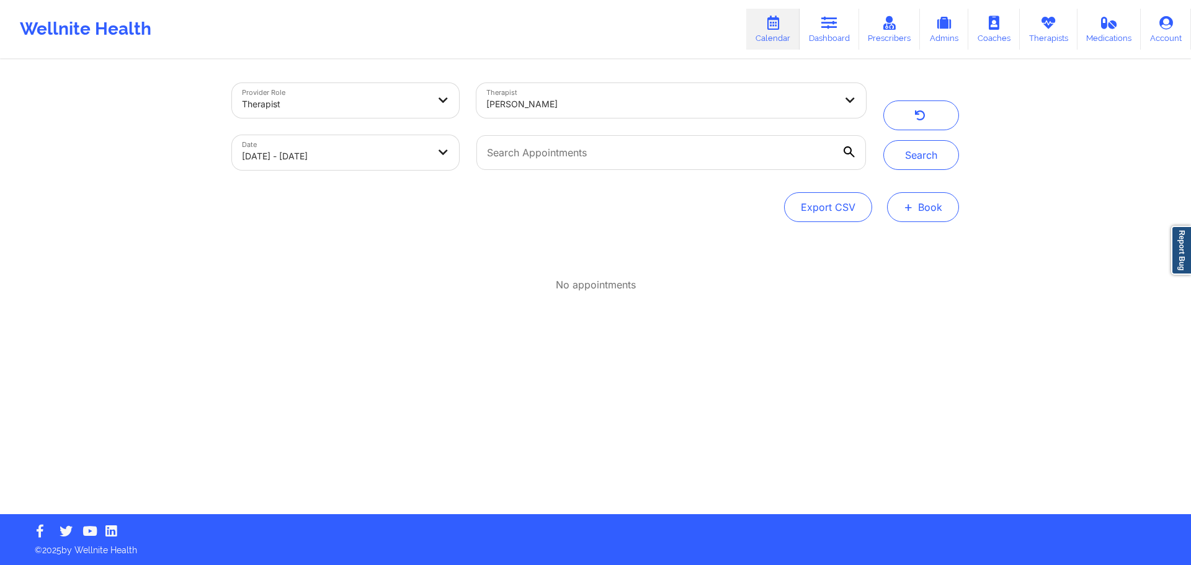
click at [928, 208] on button "+ Book" at bounding box center [923, 207] width 72 height 30
click at [863, 237] on button "Therapy Session" at bounding box center [901, 246] width 95 height 20
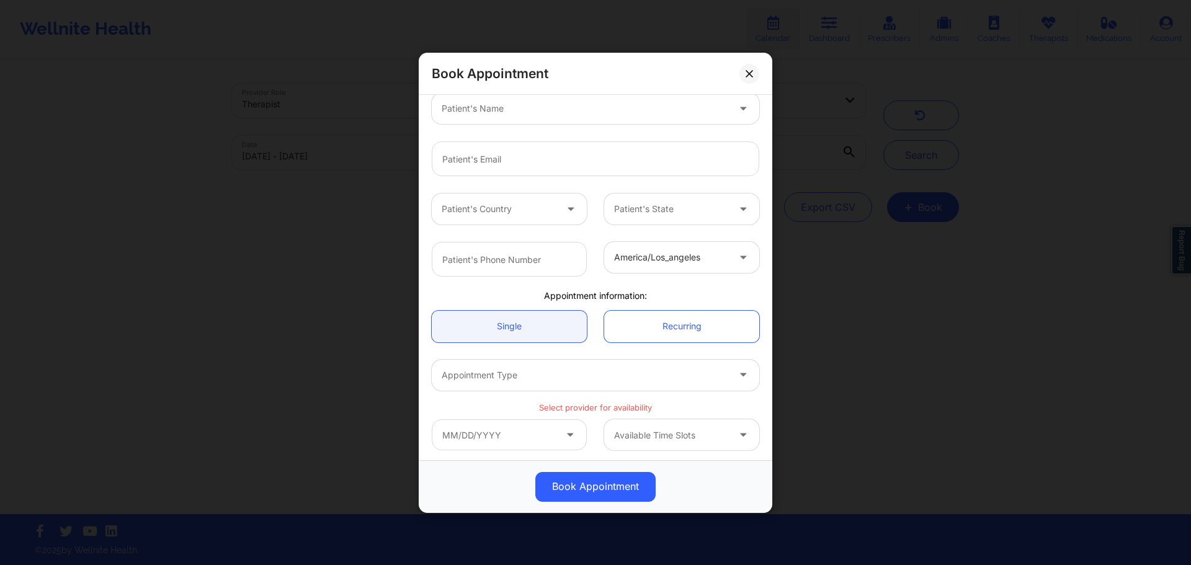
scroll to position [192, 0]
click at [661, 441] on div "Available Time Slots" at bounding box center [666, 431] width 125 height 31
click at [659, 440] on div "Available Time Slots" at bounding box center [666, 431] width 125 height 31
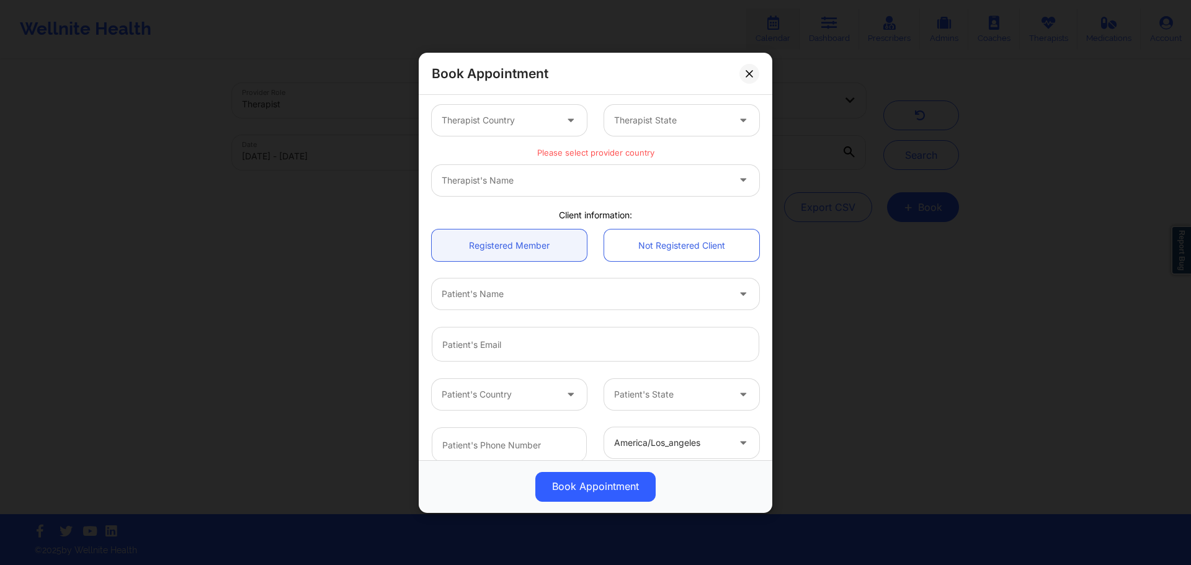
scroll to position [0, 0]
click at [551, 122] on div at bounding box center [498, 123] width 114 height 15
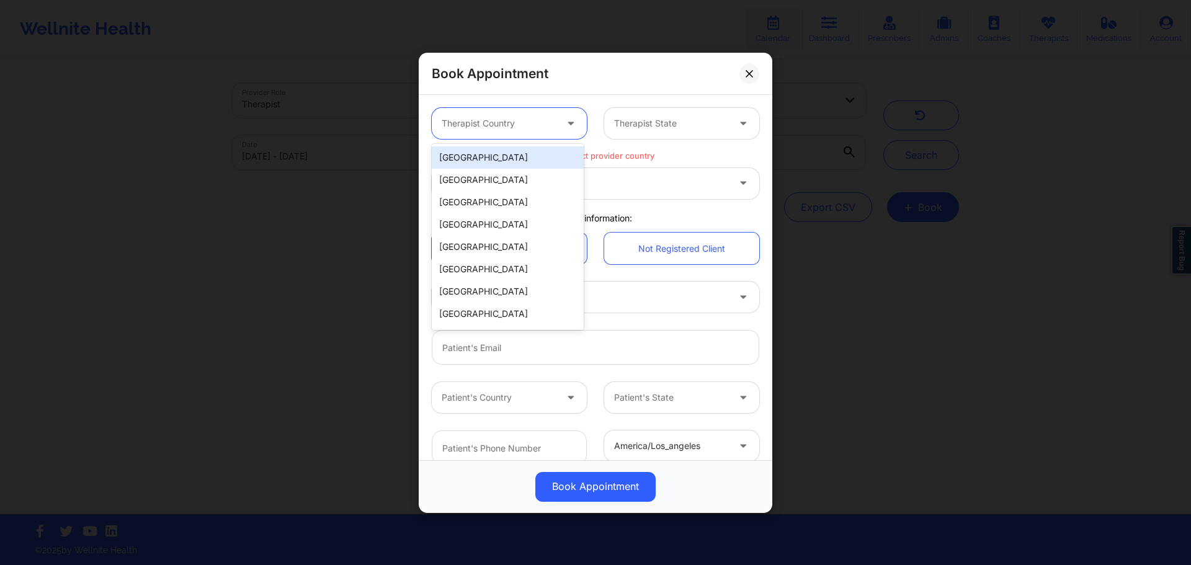
click at [532, 159] on div "[GEOGRAPHIC_DATA]" at bounding box center [508, 157] width 152 height 22
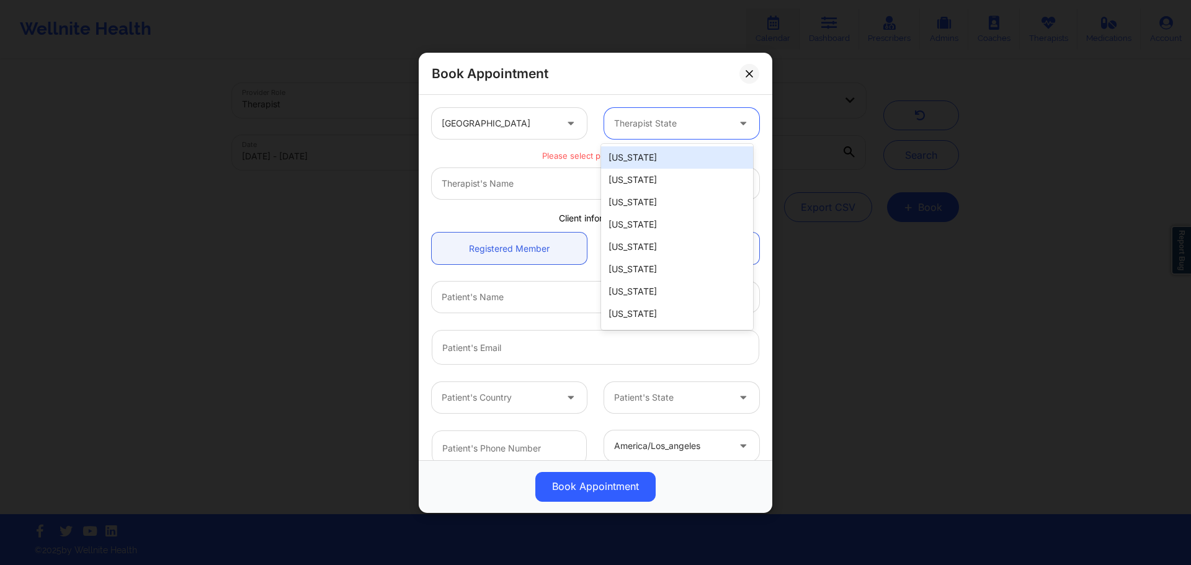
click at [633, 131] on div "Therapist State" at bounding box center [666, 123] width 125 height 31
click at [649, 218] on div "Arkansas" at bounding box center [677, 224] width 152 height 22
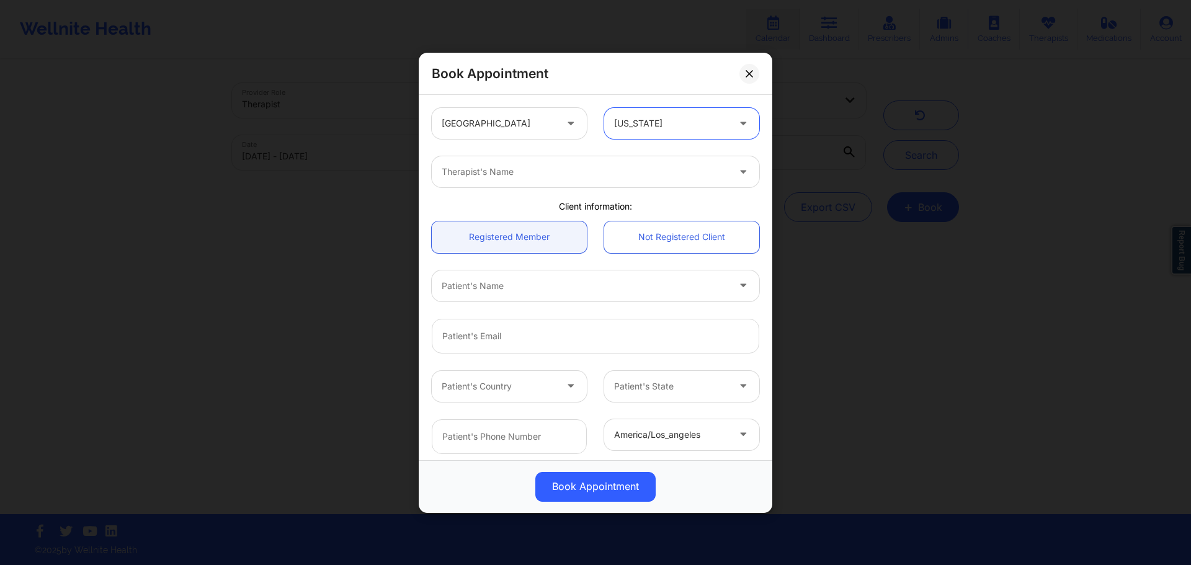
click at [539, 174] on div at bounding box center [584, 171] width 286 height 15
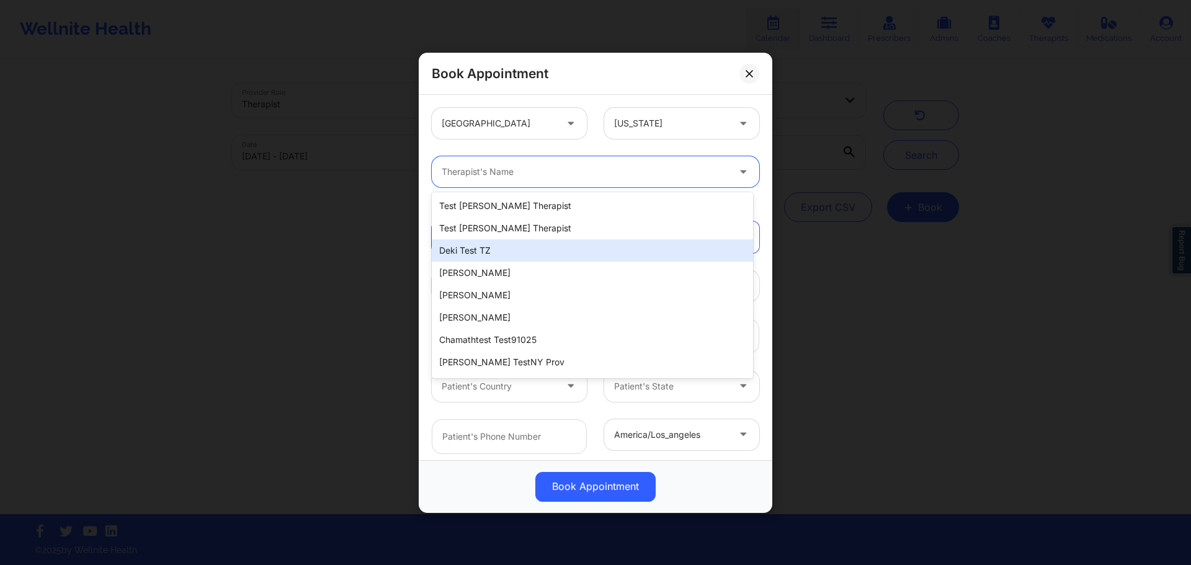
click at [556, 258] on div "Deki Test TZ" at bounding box center [592, 250] width 321 height 22
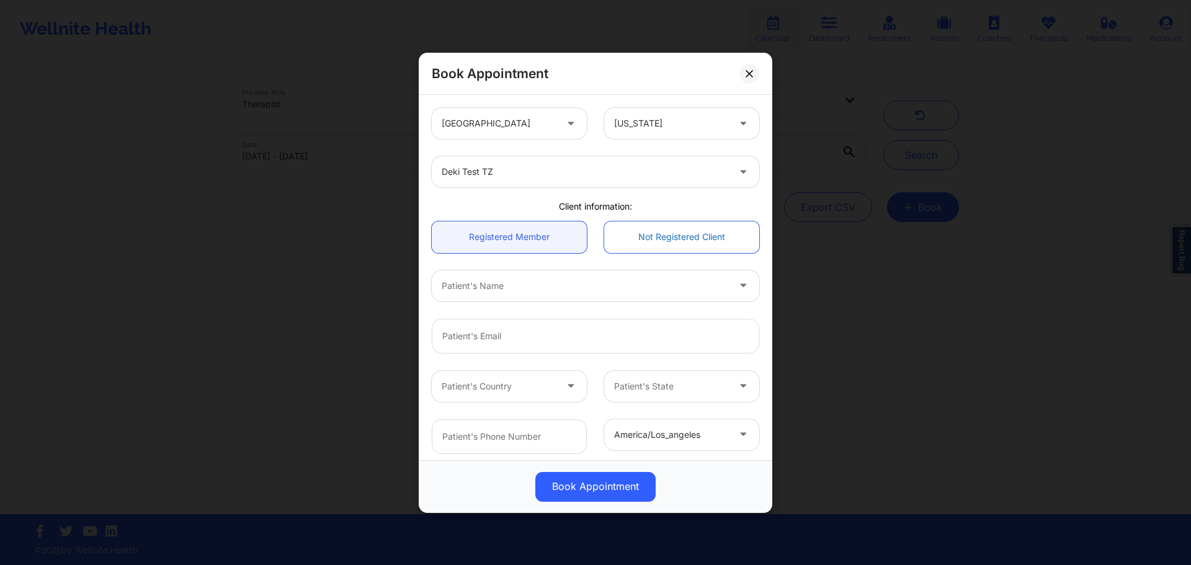
click at [635, 246] on link "Not Registered Client" at bounding box center [681, 237] width 155 height 32
click at [613, 278] on input "text" at bounding box center [595, 287] width 327 height 35
click at [584, 330] on input "email" at bounding box center [595, 339] width 327 height 35
click at [522, 375] on div "Patient's Country" at bounding box center [494, 389] width 125 height 31
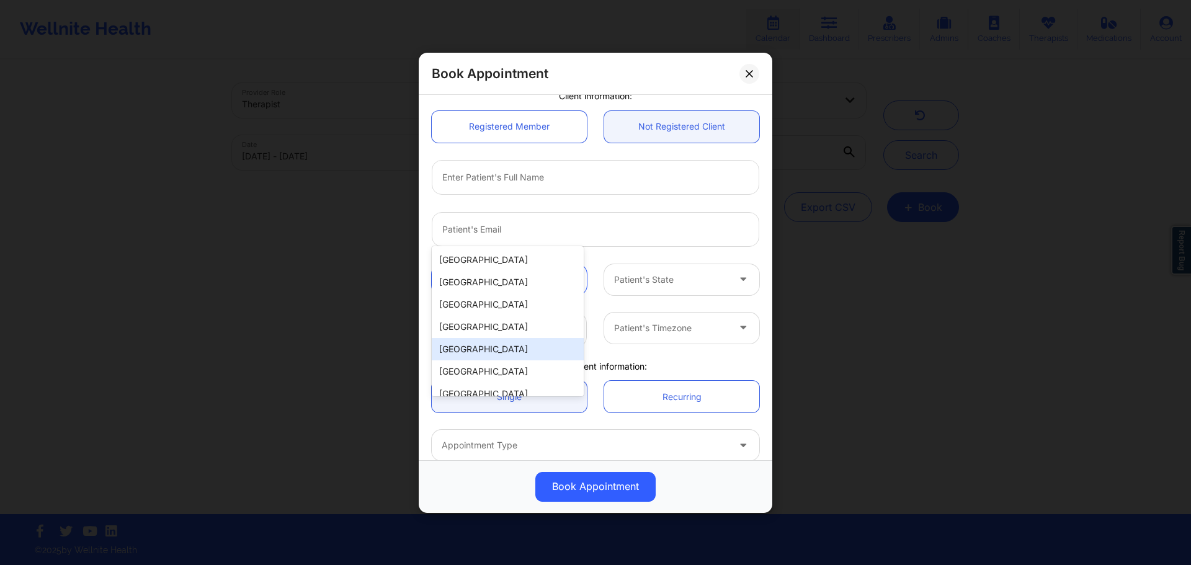
scroll to position [172, 0]
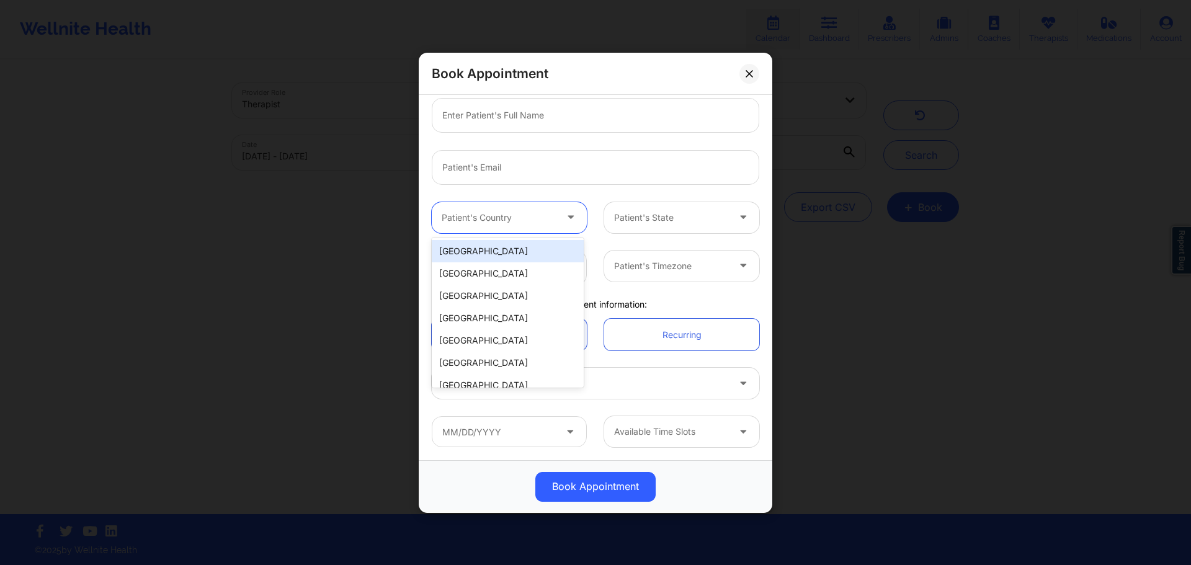
click at [510, 251] on div "[GEOGRAPHIC_DATA]" at bounding box center [508, 251] width 152 height 22
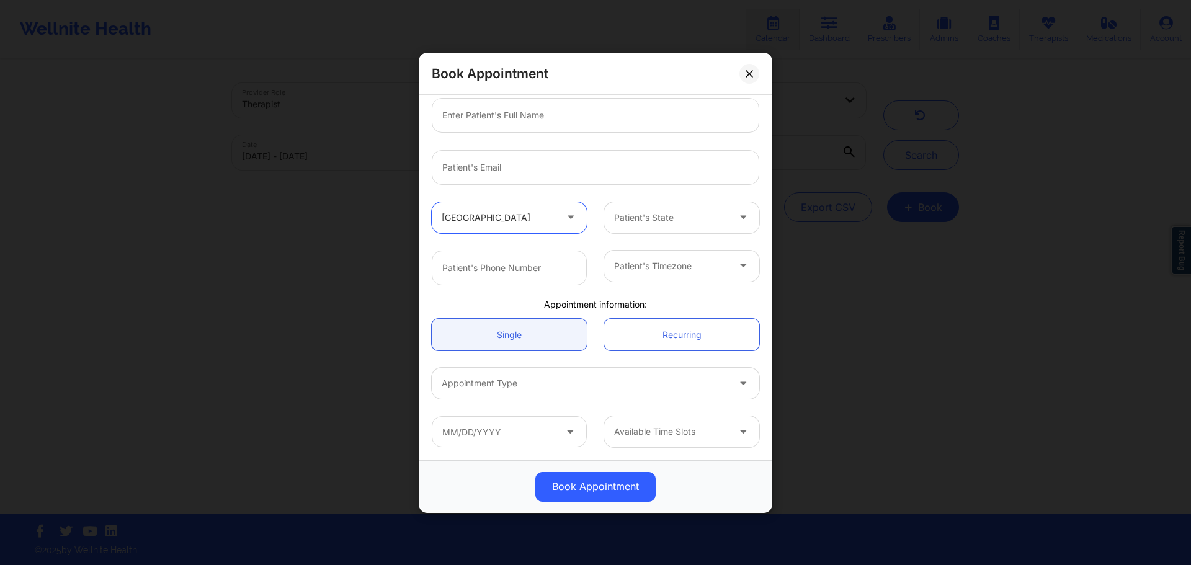
click at [660, 222] on div at bounding box center [671, 217] width 114 height 15
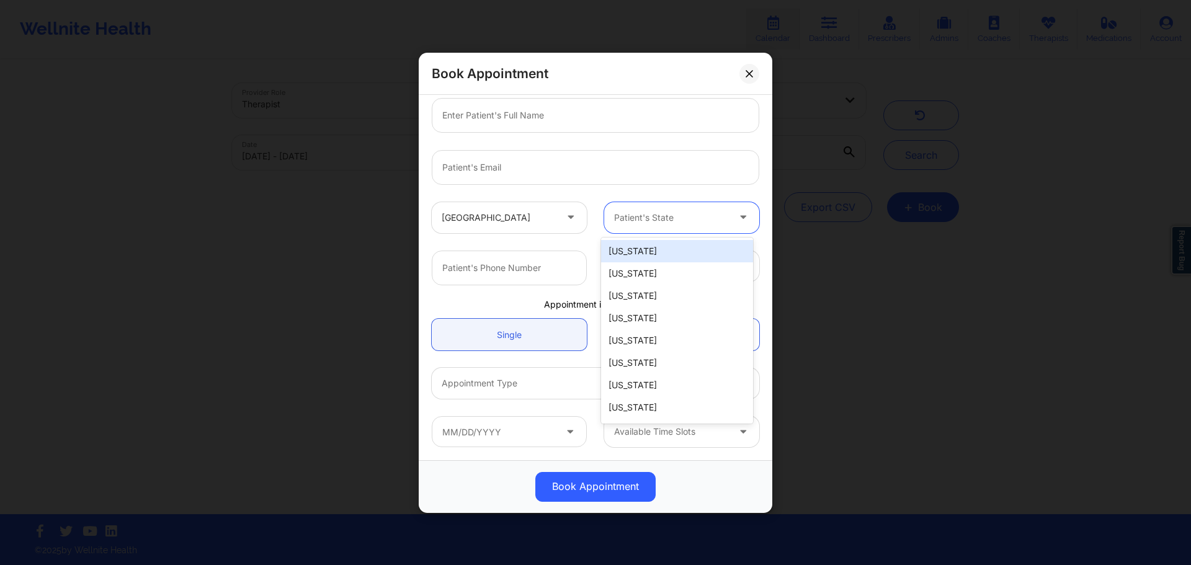
click at [660, 222] on div at bounding box center [671, 217] width 114 height 15
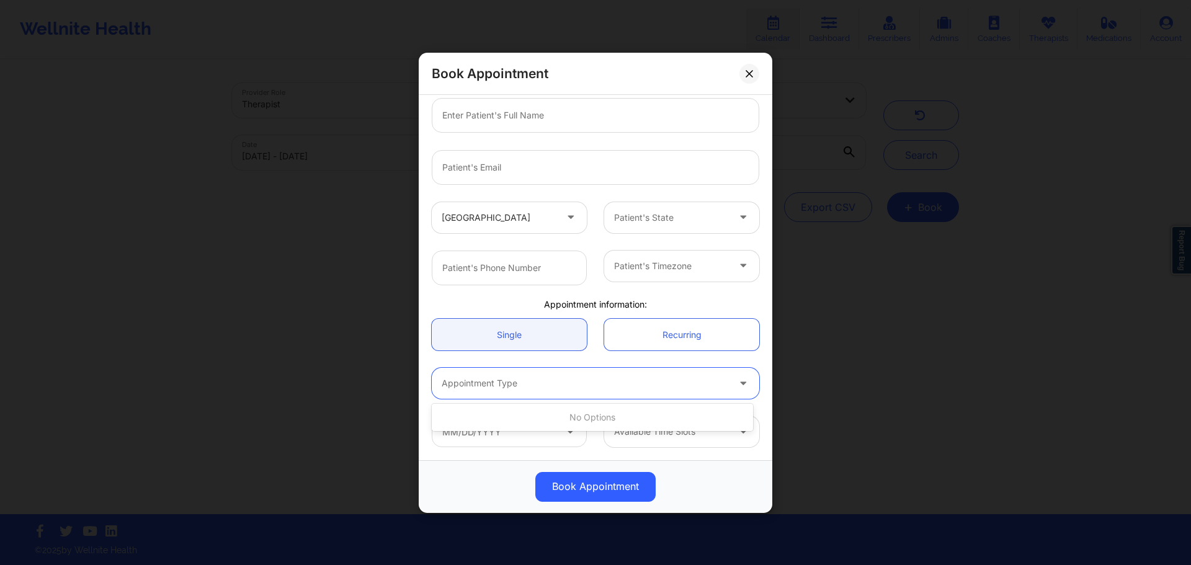
click at [566, 383] on div at bounding box center [584, 383] width 286 height 15
click at [651, 427] on div at bounding box center [671, 431] width 114 height 15
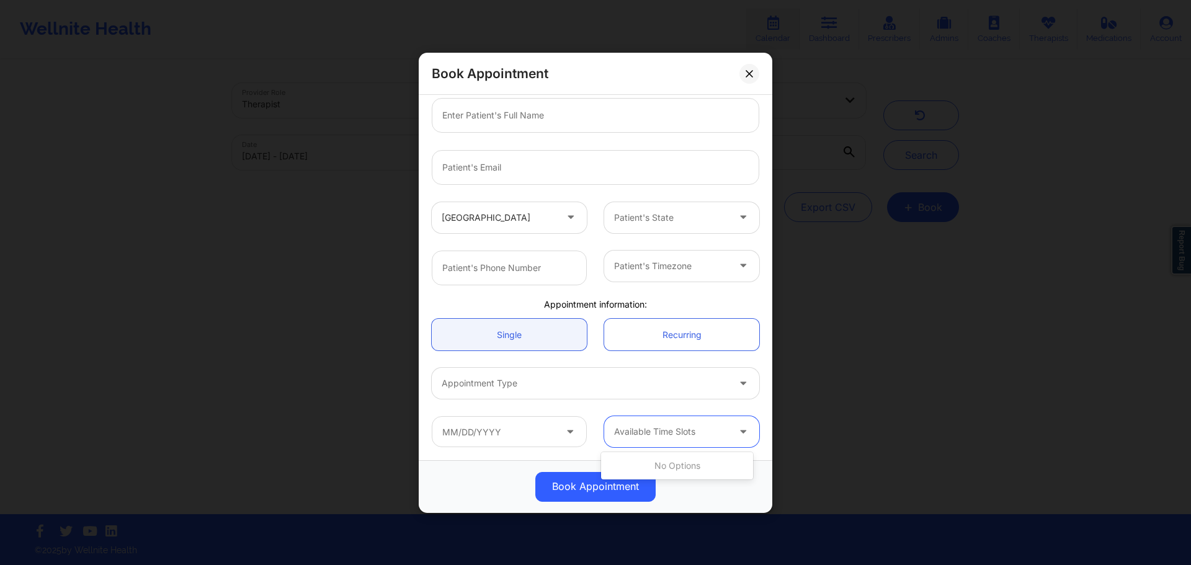
click at [651, 427] on div at bounding box center [671, 431] width 114 height 15
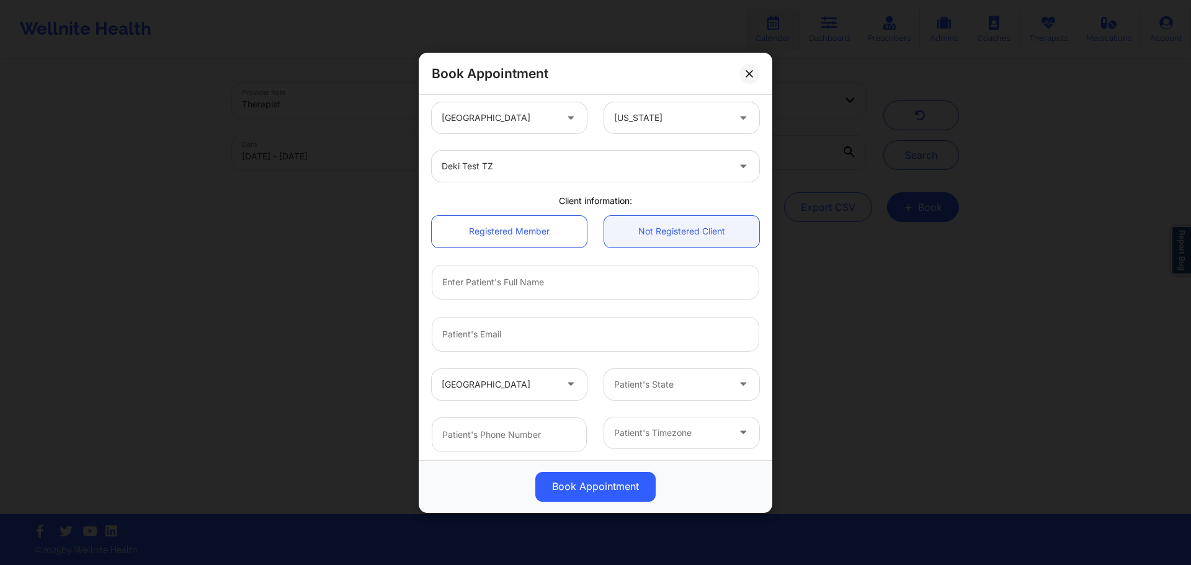
scroll to position [0, 0]
click at [743, 77] on button at bounding box center [749, 73] width 20 height 20
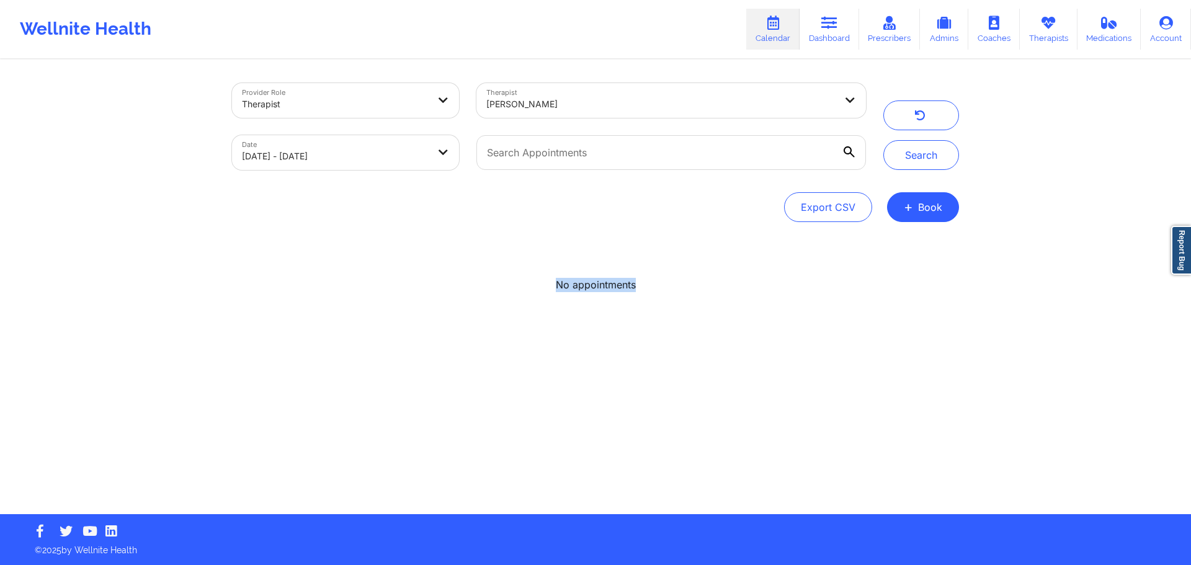
drag, startPoint x: 552, startPoint y: 283, endPoint x: 637, endPoint y: 290, distance: 84.6
click at [637, 290] on div "No appointments" at bounding box center [595, 285] width 727 height 14
click at [629, 287] on p "No appointments" at bounding box center [596, 285] width 80 height 14
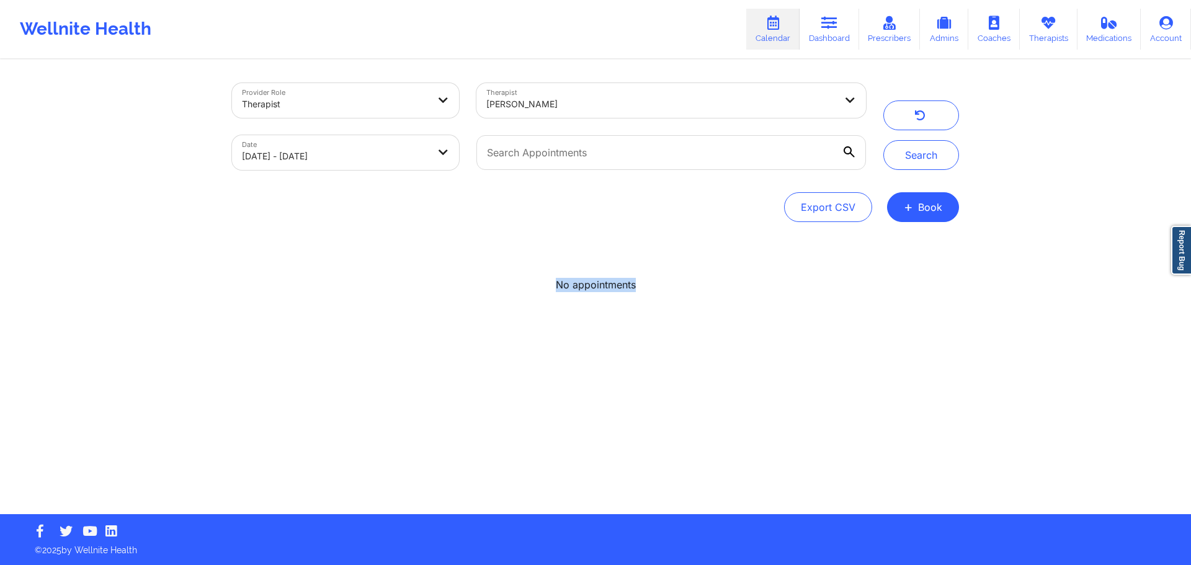
click at [629, 287] on p "No appointments" at bounding box center [596, 285] width 80 height 14
drag, startPoint x: 637, startPoint y: 285, endPoint x: 554, endPoint y: 285, distance: 82.5
click at [554, 285] on div "No appointments" at bounding box center [595, 285] width 727 height 14
click at [559, 285] on p "No appointments" at bounding box center [596, 285] width 80 height 14
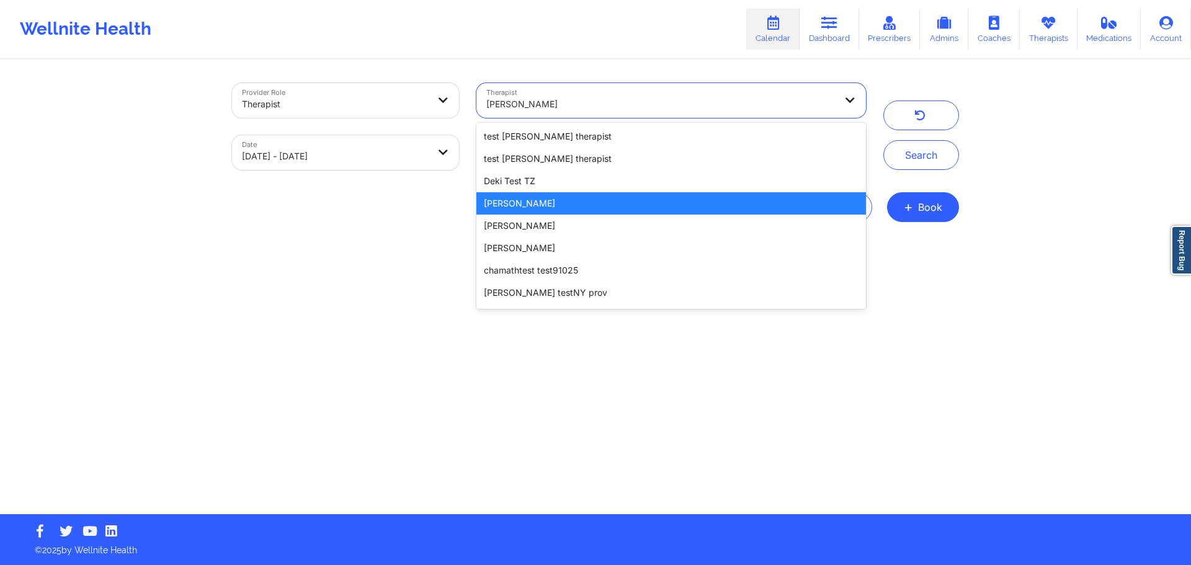
click at [730, 94] on div "David Tester" at bounding box center [660, 104] width 349 height 27
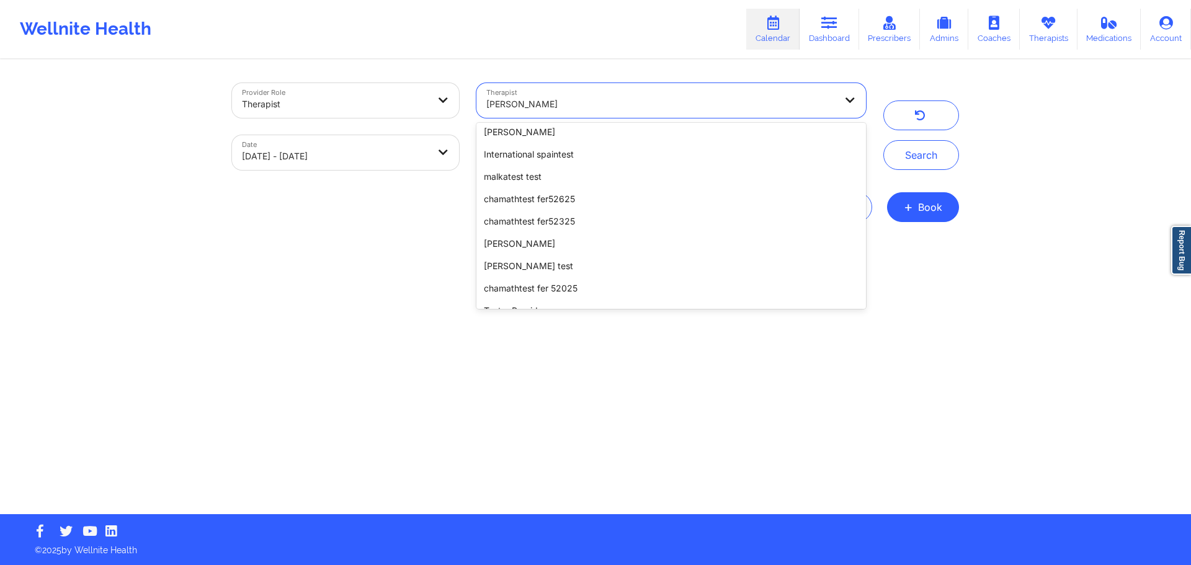
scroll to position [930, 0]
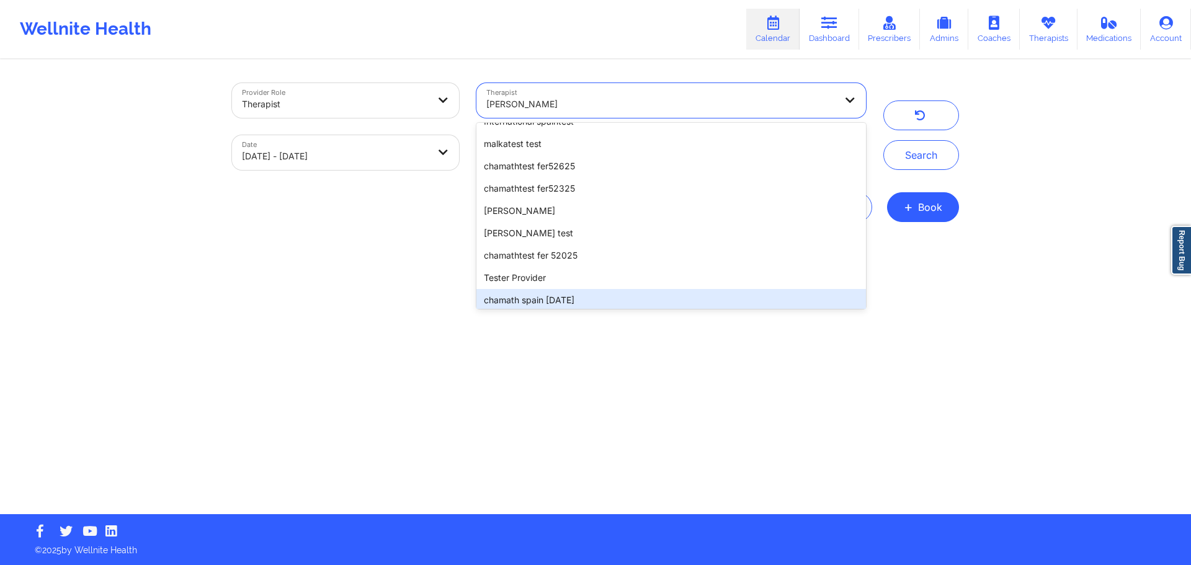
click at [620, 348] on div "Provider Role Therapist Therapist 100 results available. Use Up and Down to cho…" at bounding box center [595, 287] width 744 height 453
